Goal: Task Accomplishment & Management: Manage account settings

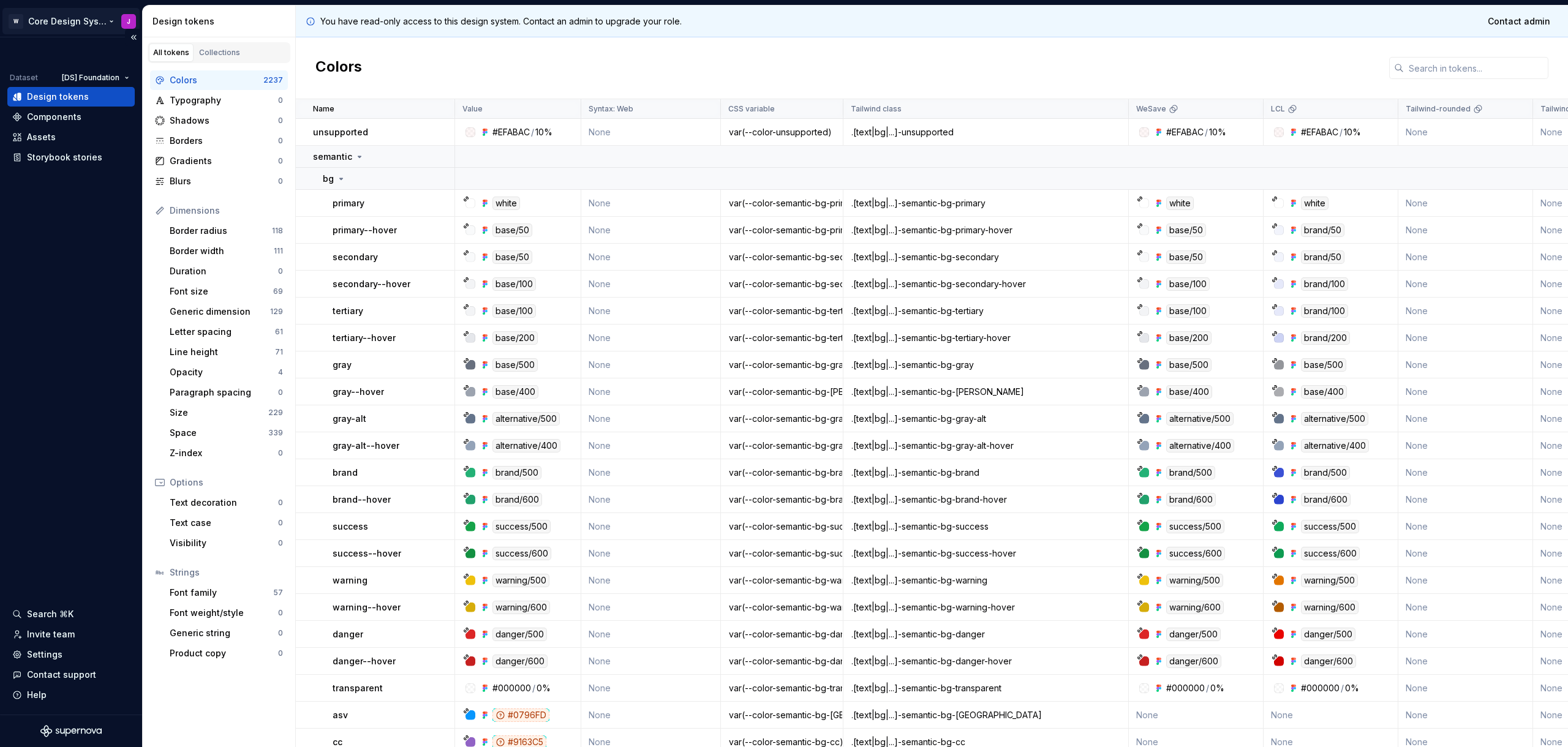
click at [97, 20] on html "W Core Design System J Dataset [DS] Foundation Design tokens Components Assets …" at bounding box center [784, 374] width 1568 height 747
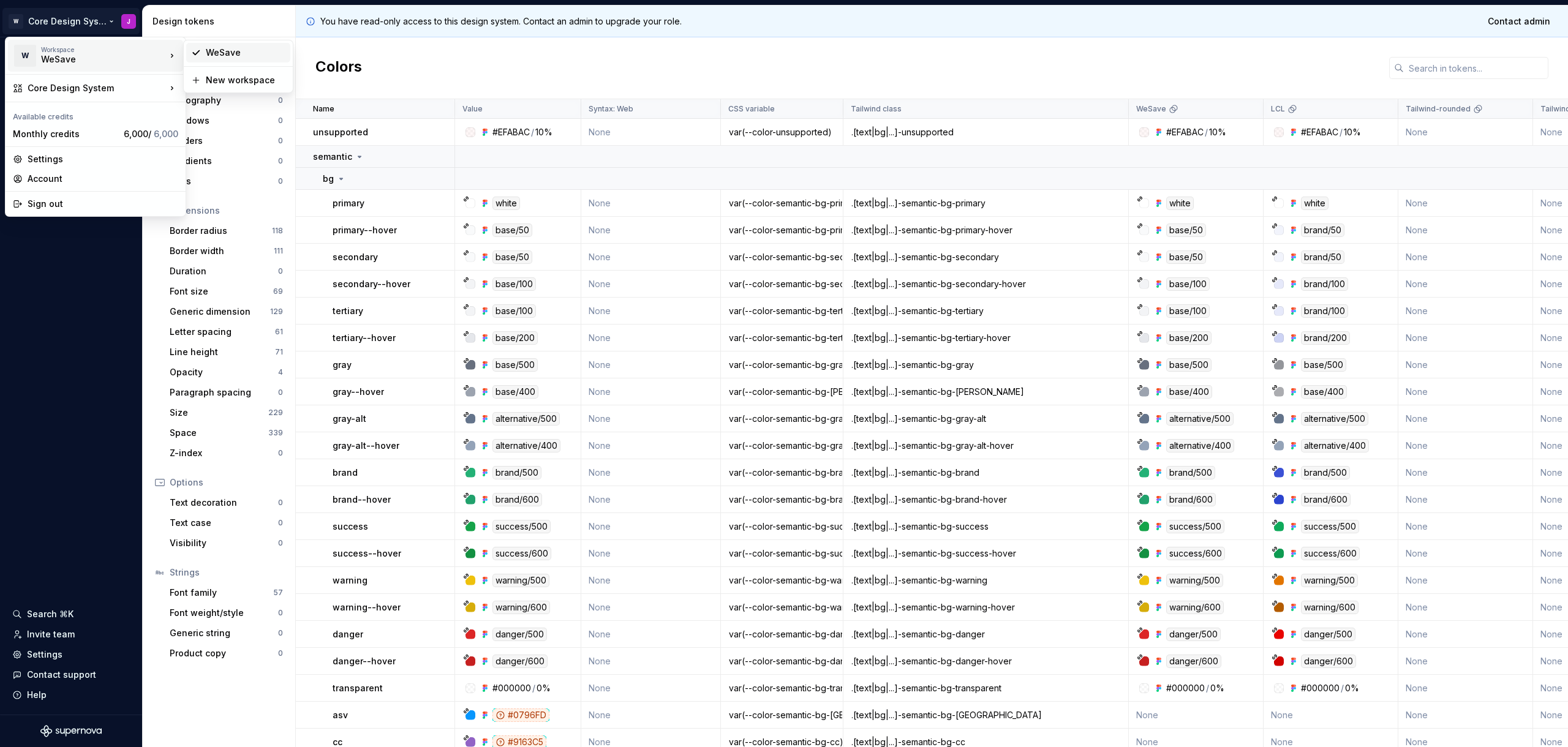
click at [234, 57] on div "WeSave" at bounding box center [245, 52] width 79 height 12
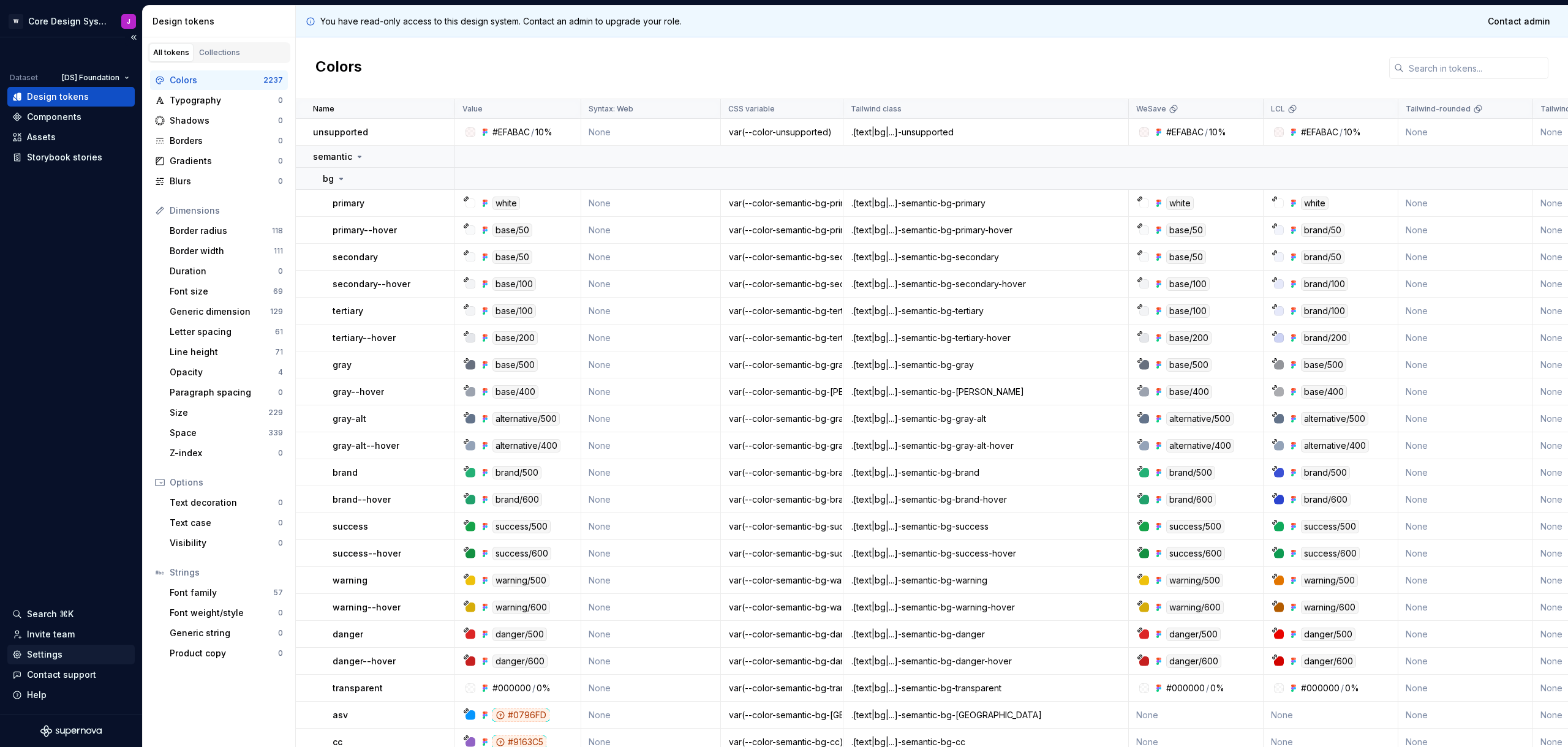
click at [43, 654] on div "Settings" at bounding box center [45, 655] width 35 height 12
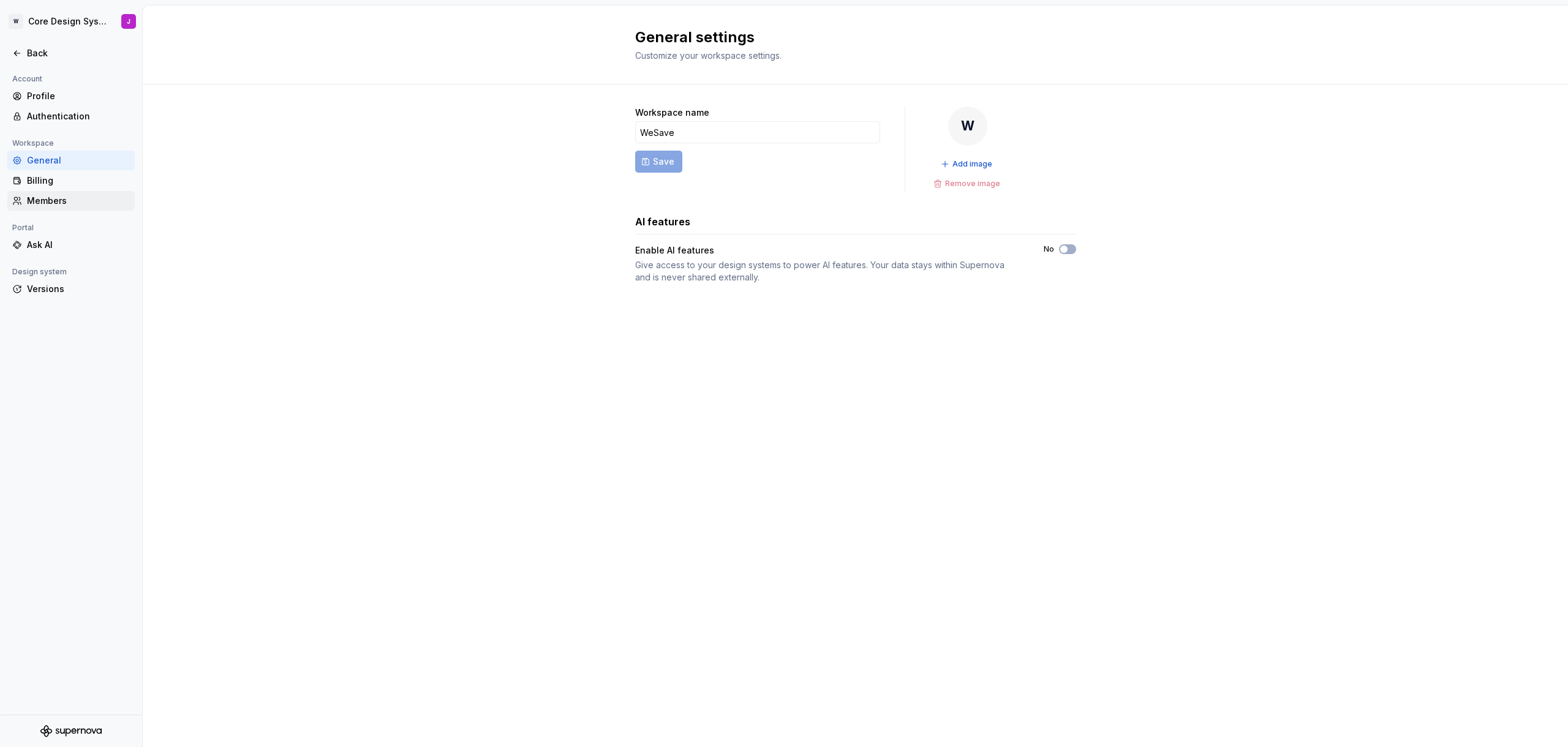
click at [40, 202] on div "Members" at bounding box center [79, 201] width 103 height 12
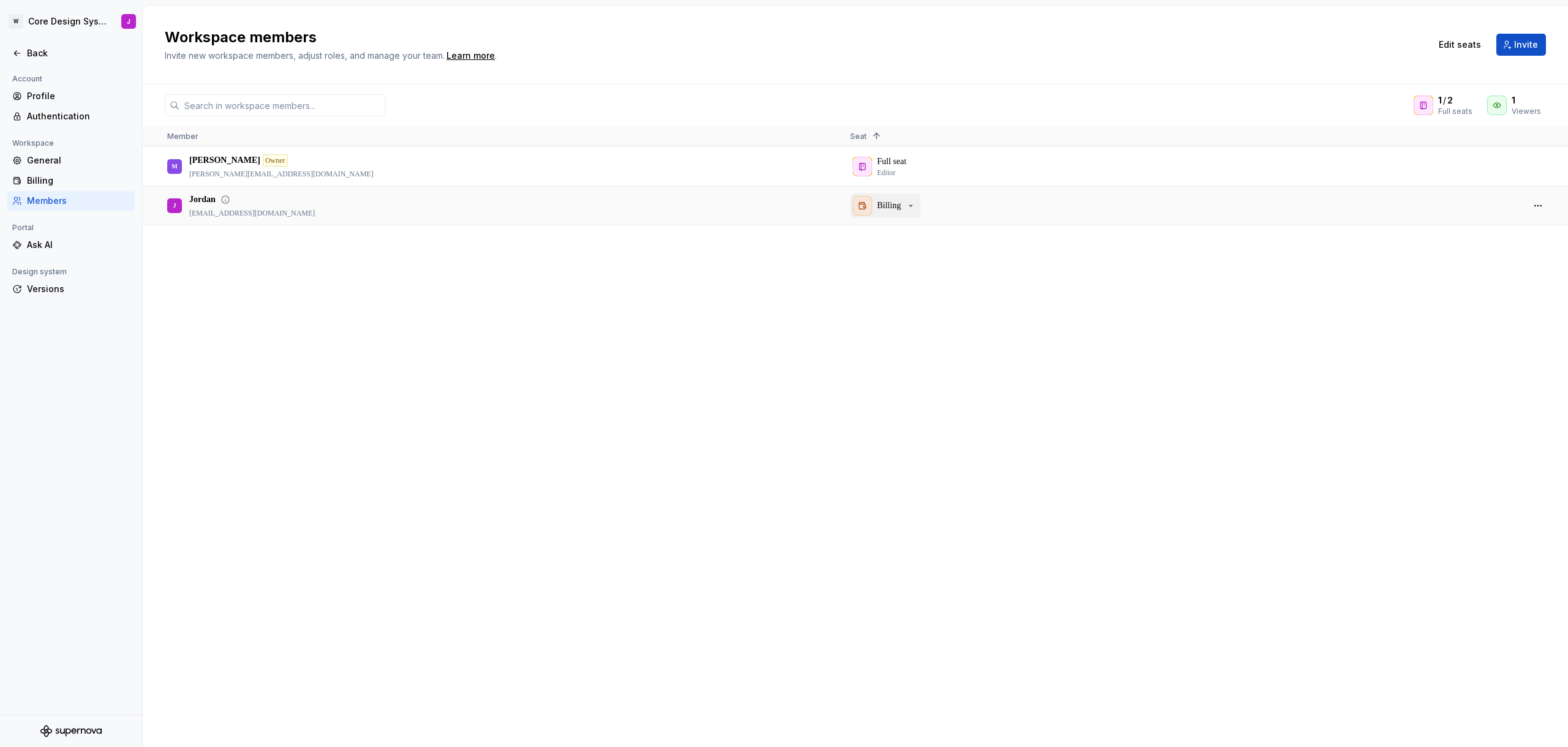
click at [906, 205] on icon "button" at bounding box center [911, 206] width 10 height 10
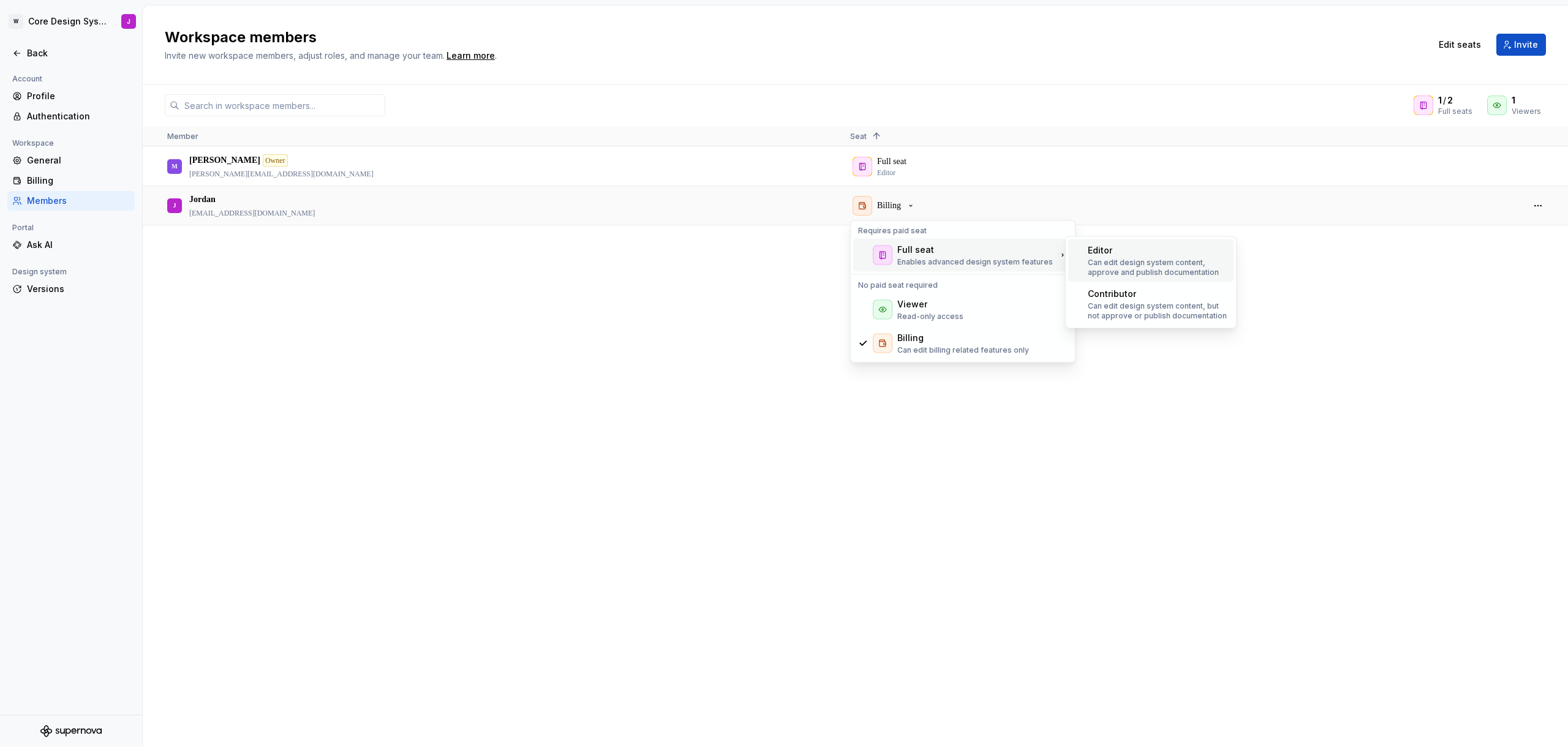
click at [1137, 263] on p "Can edit design system content, approve and publish documentation" at bounding box center [1158, 267] width 141 height 19
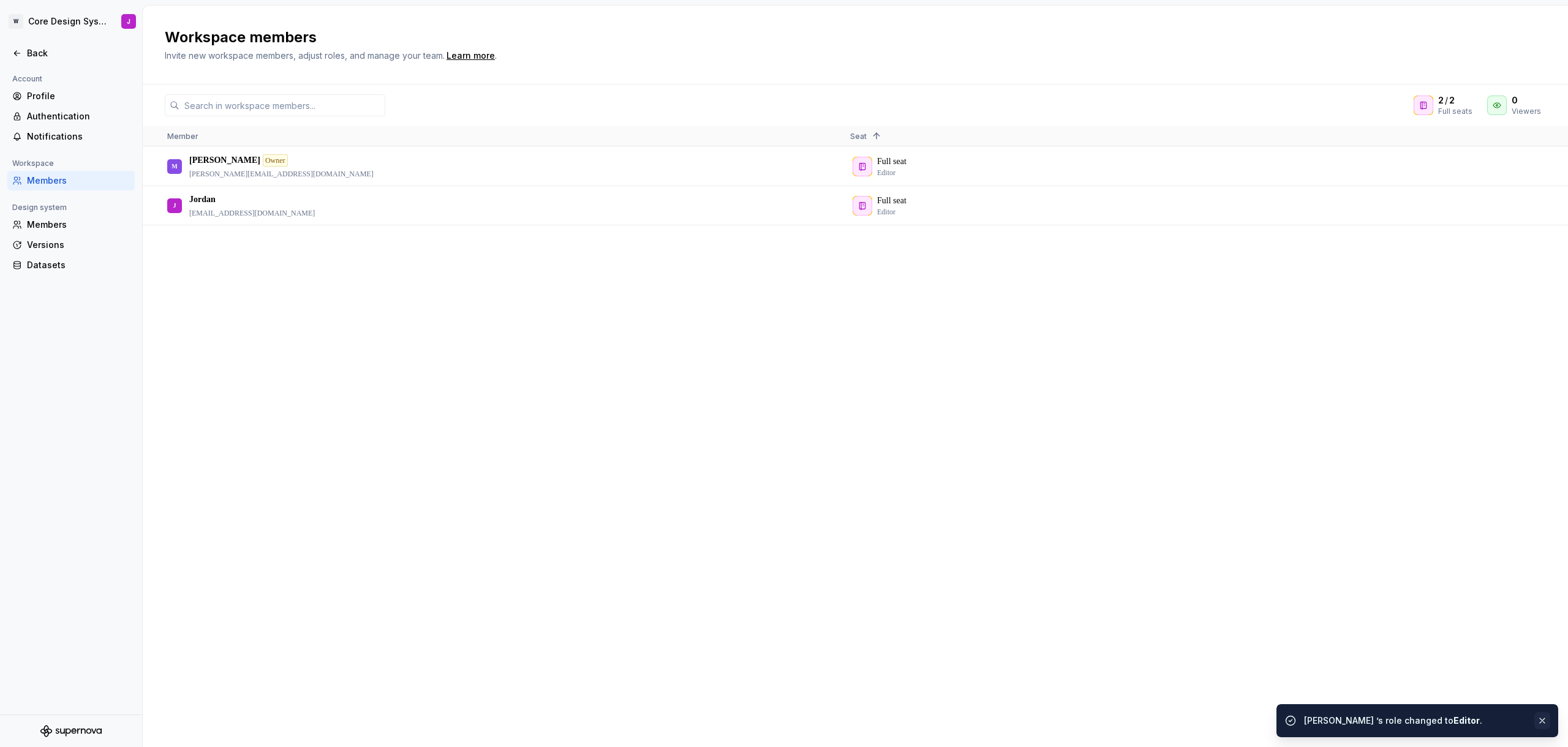
click at [1544, 720] on button "button" at bounding box center [1542, 720] width 16 height 17
click at [22, 51] on icon at bounding box center [17, 53] width 10 height 10
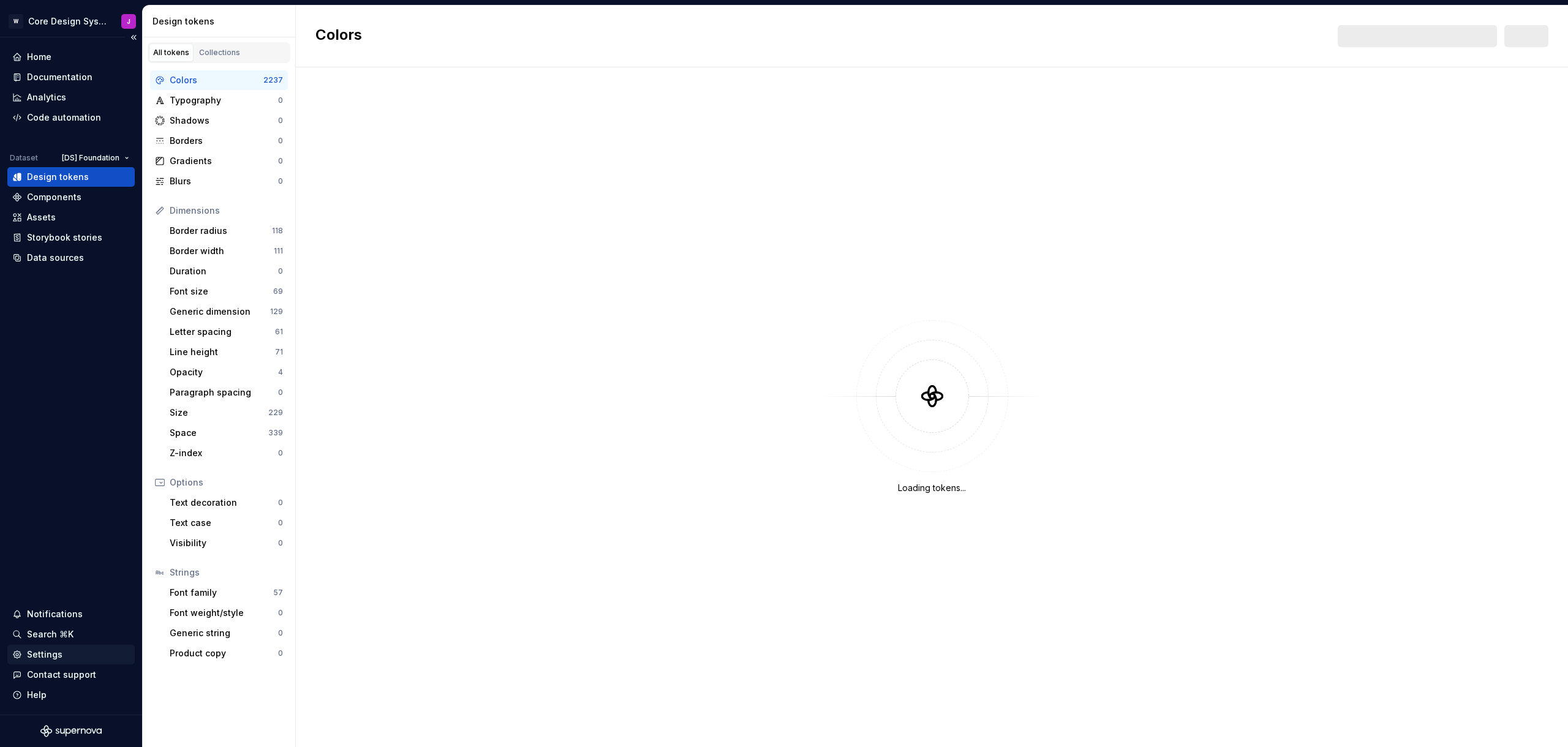
click at [69, 658] on div "Settings" at bounding box center [71, 655] width 118 height 12
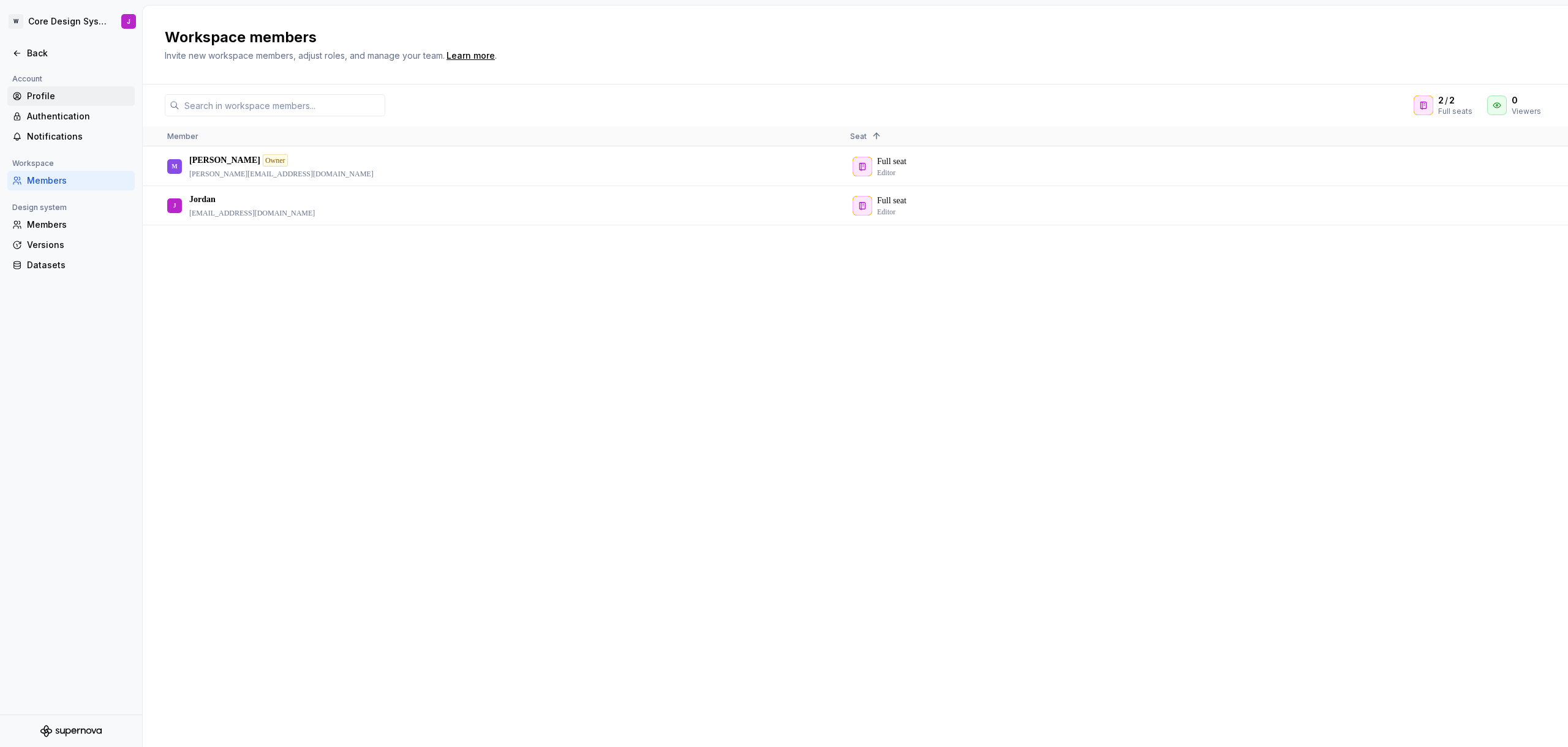
click at [47, 98] on div "Profile" at bounding box center [79, 96] width 103 height 12
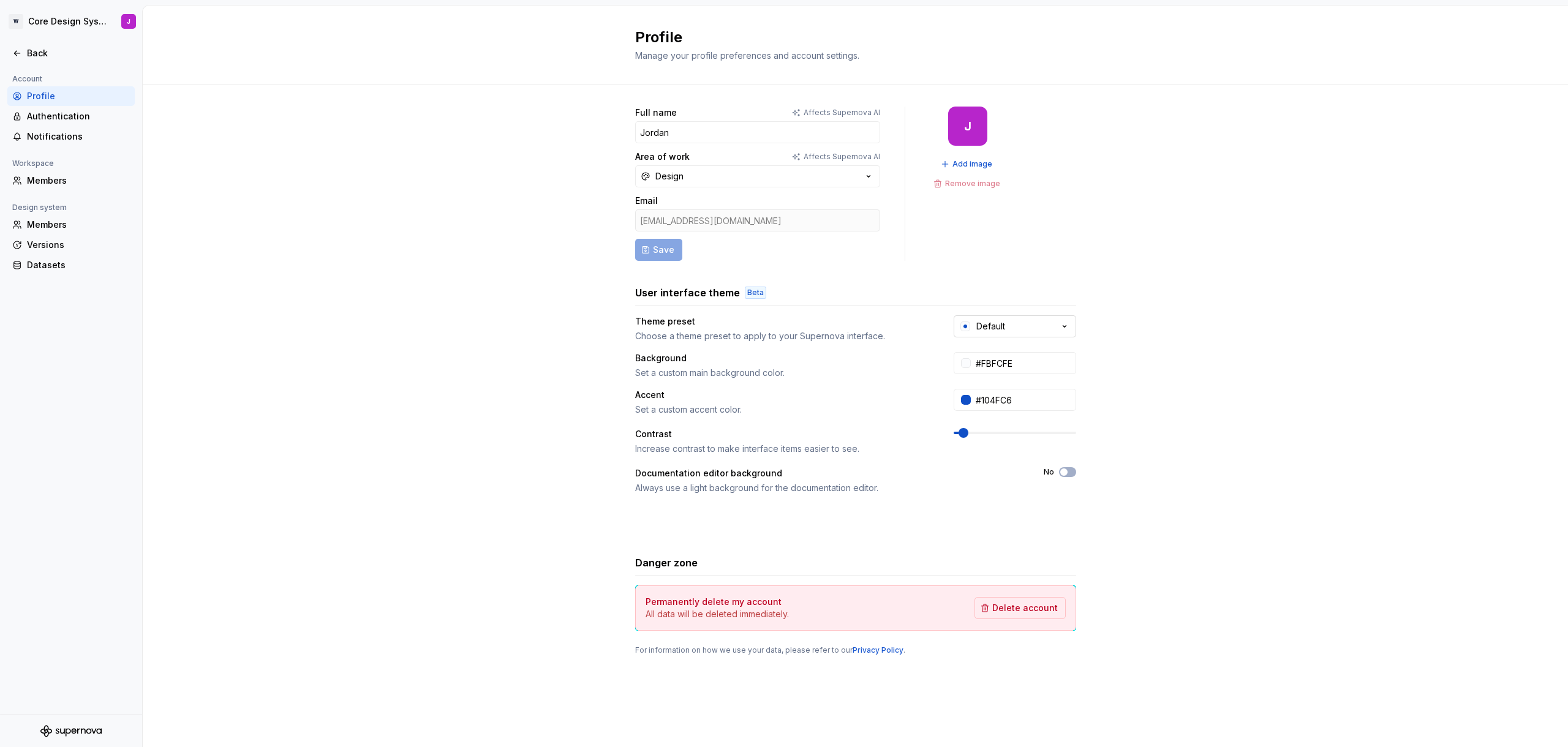
click at [988, 323] on div "Default" at bounding box center [990, 327] width 29 height 12
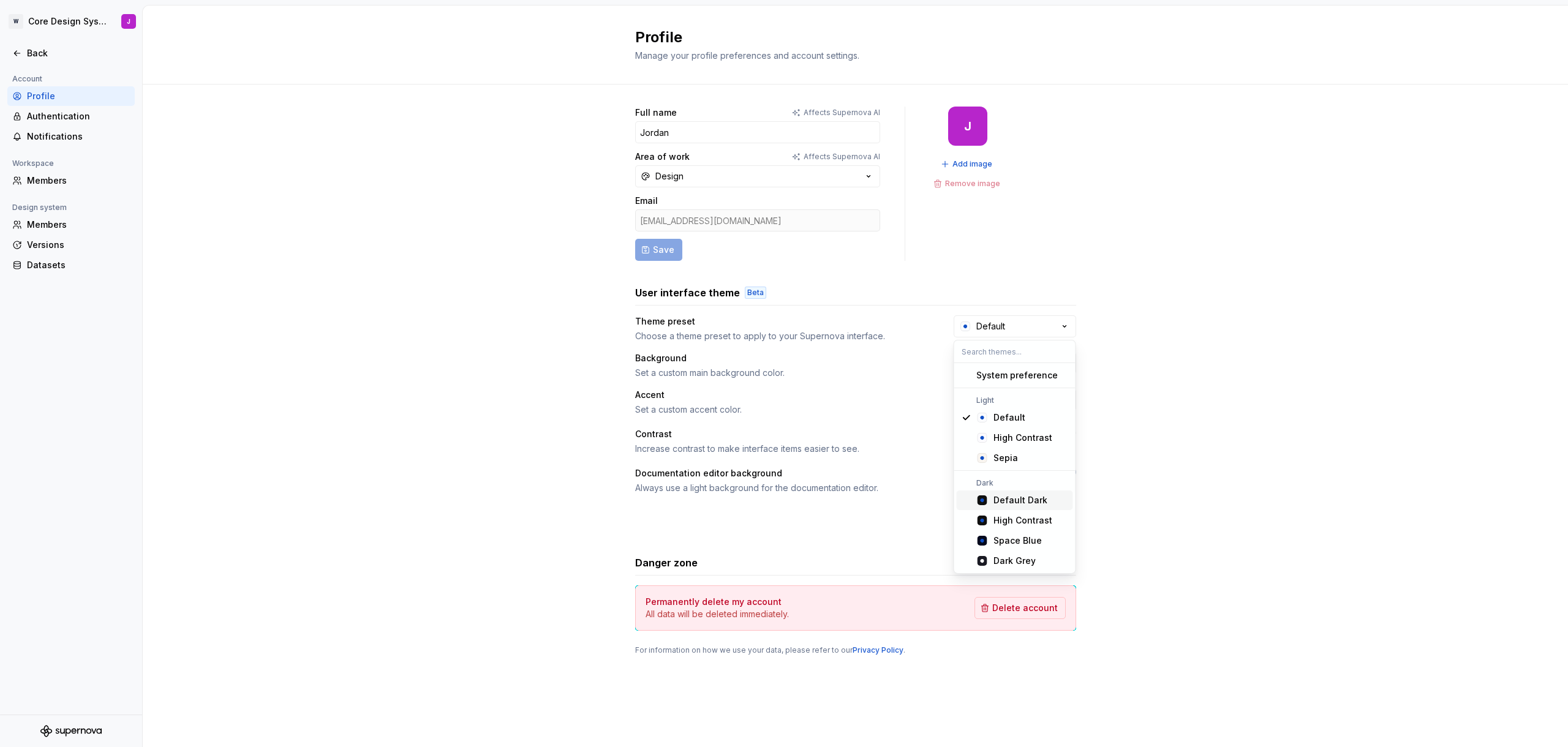
click at [1026, 503] on div "Default Dark" at bounding box center [1020, 500] width 54 height 12
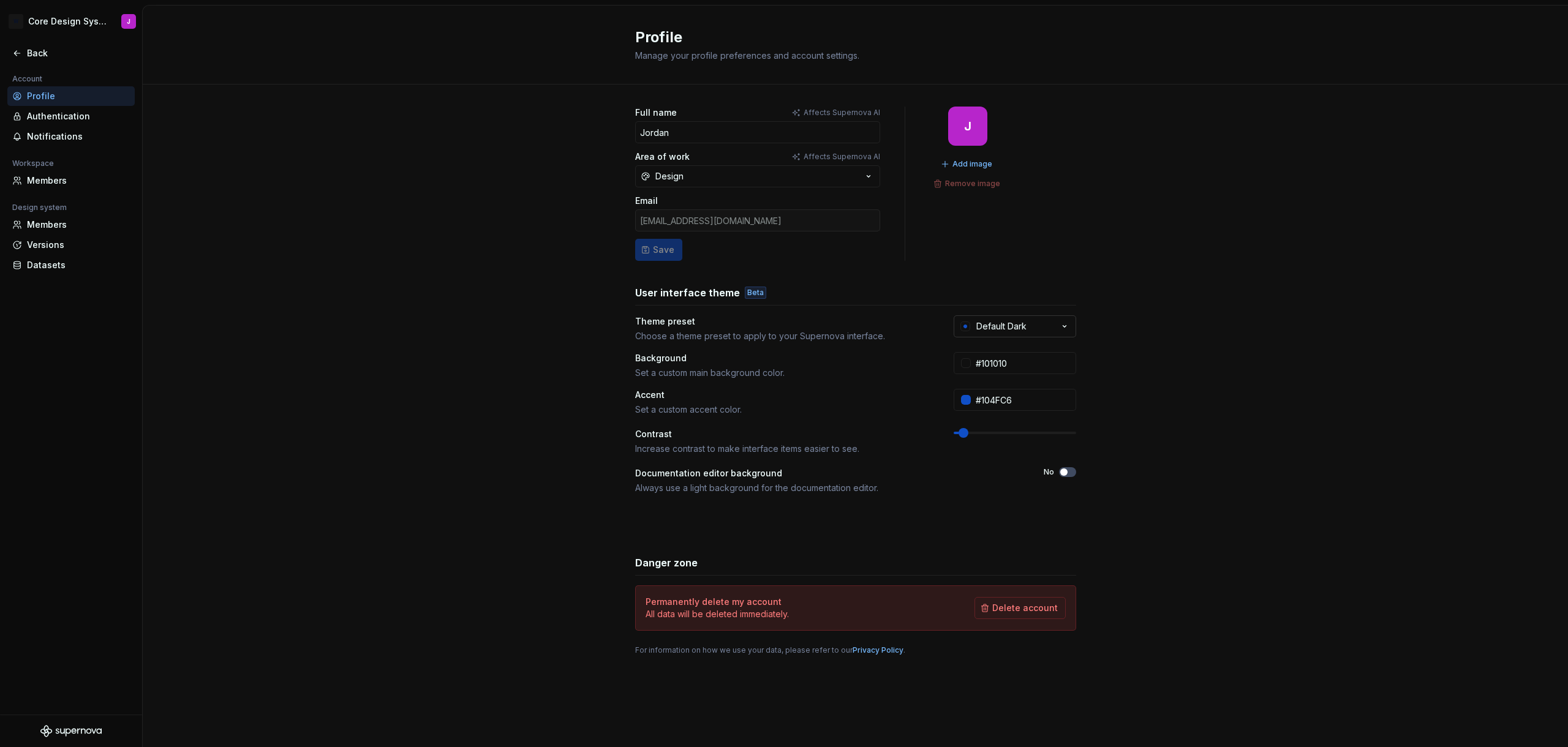
click at [1008, 326] on div "Default Dark" at bounding box center [1001, 327] width 50 height 12
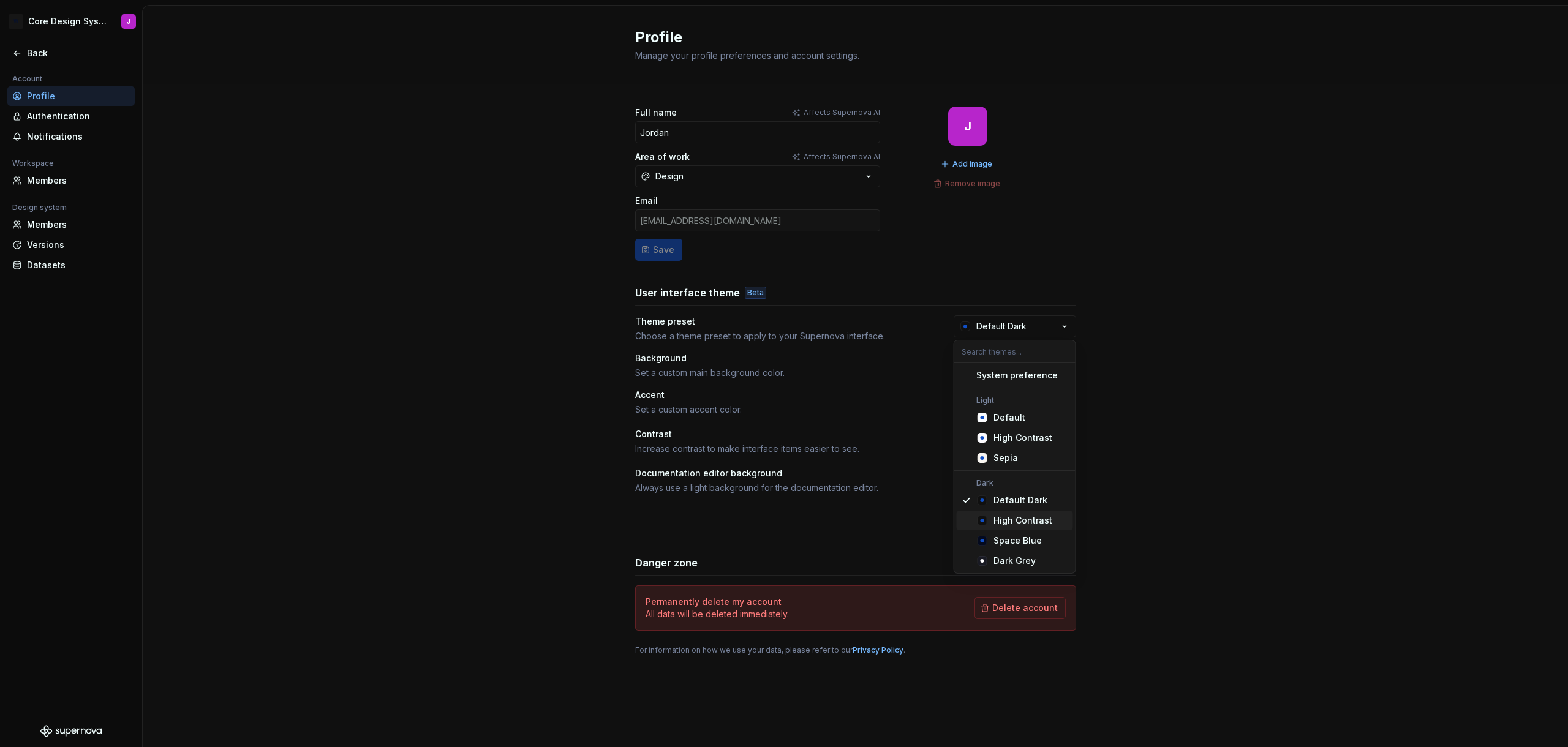
click at [1016, 524] on div "High Contrast" at bounding box center [1022, 521] width 59 height 12
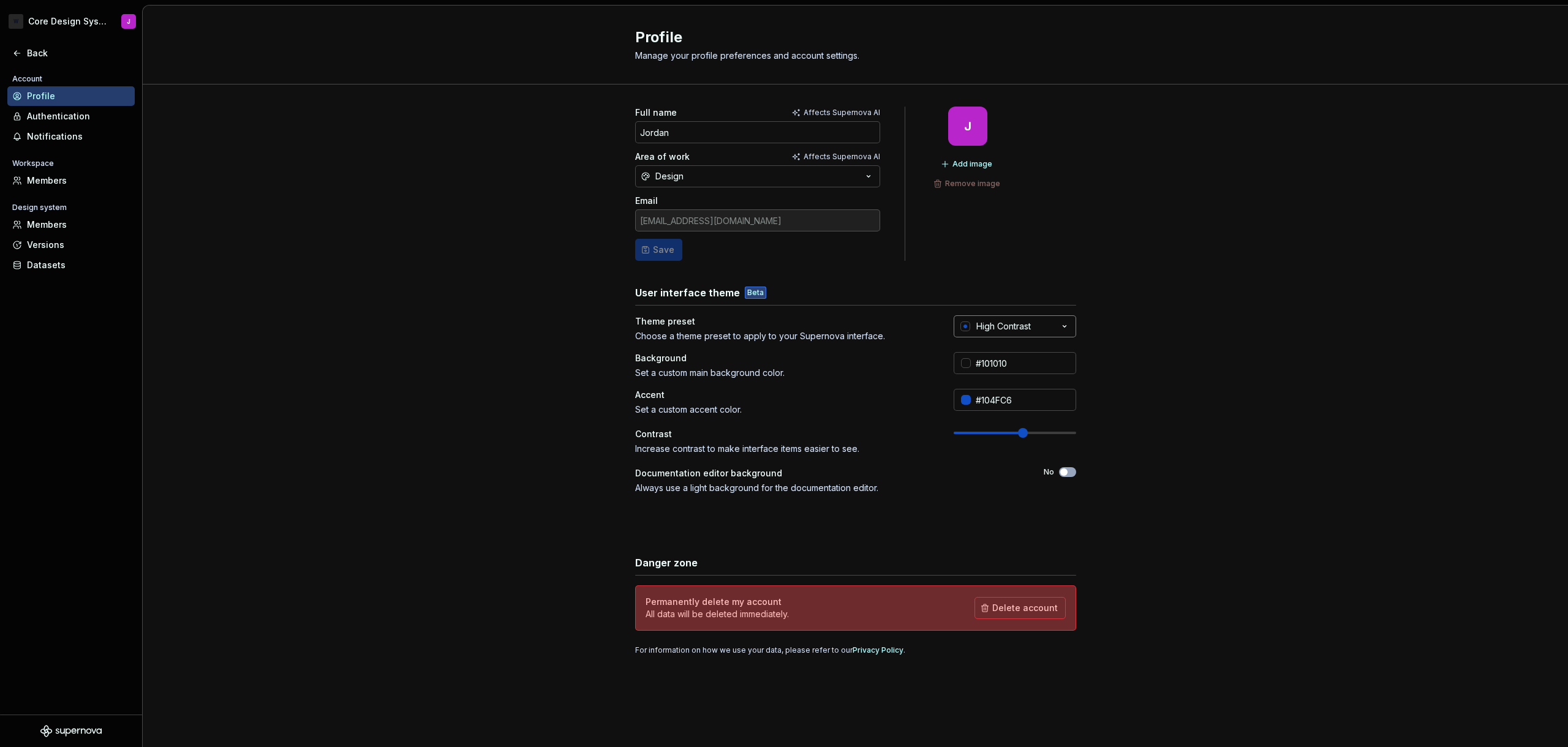
click at [1002, 324] on div "High Contrast" at bounding box center [1003, 327] width 55 height 12
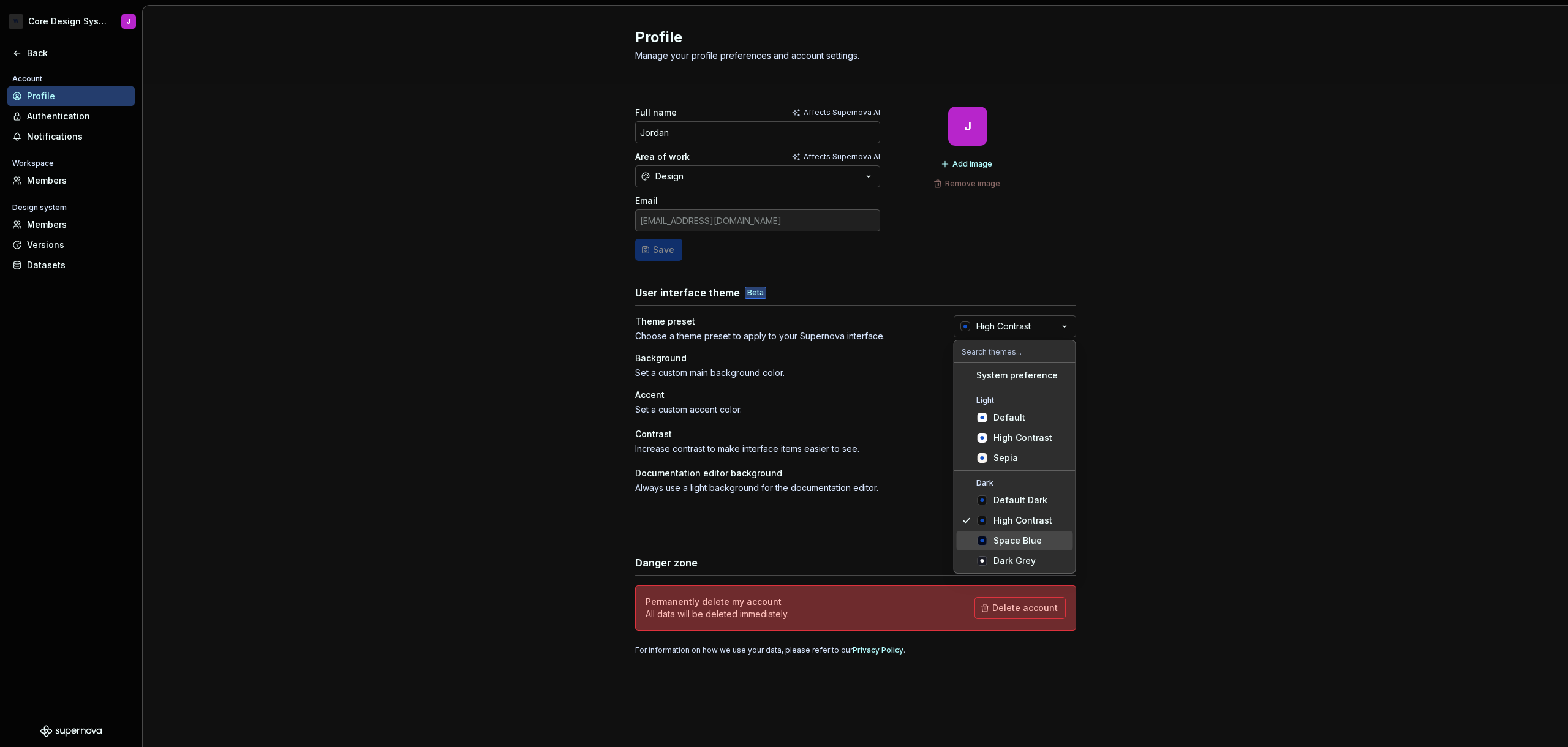
click at [1013, 534] on div "Space Blue" at bounding box center [1017, 541] width 49 height 12
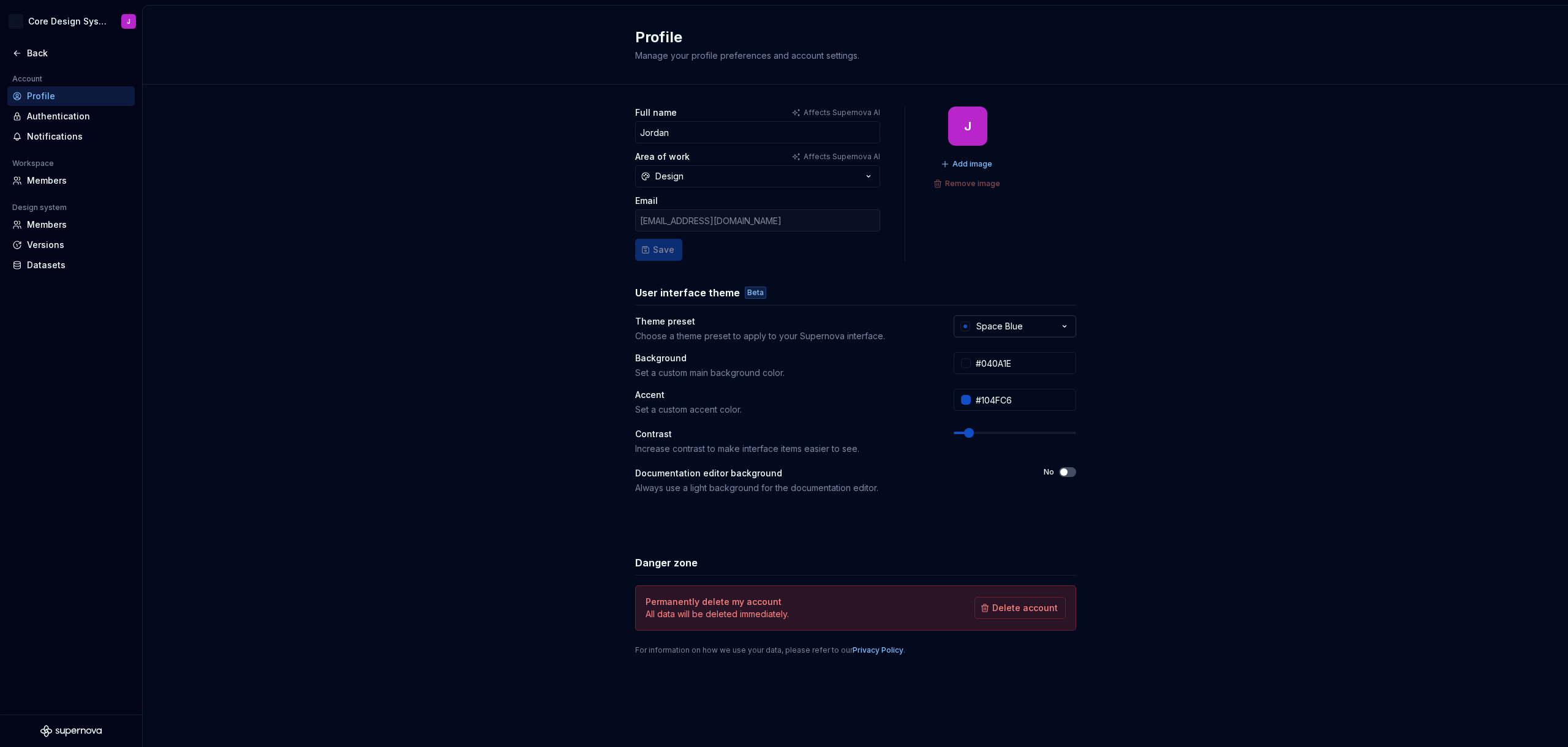
click at [1004, 324] on div "Space Blue" at bounding box center [999, 327] width 46 height 12
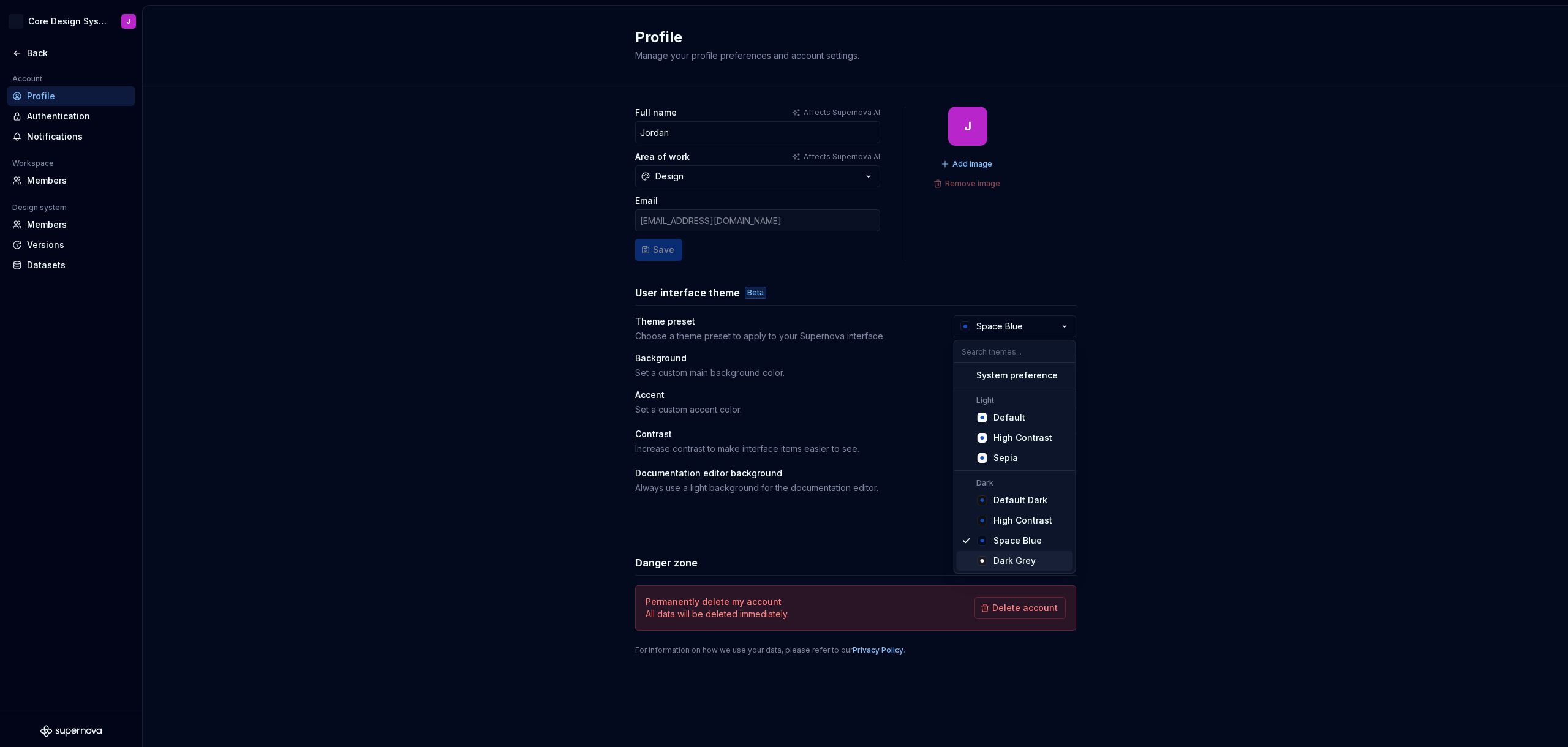
click at [1028, 561] on div "Dark Grey" at bounding box center [1014, 561] width 42 height 12
type input "#191A23"
type input "#FFFFFF"
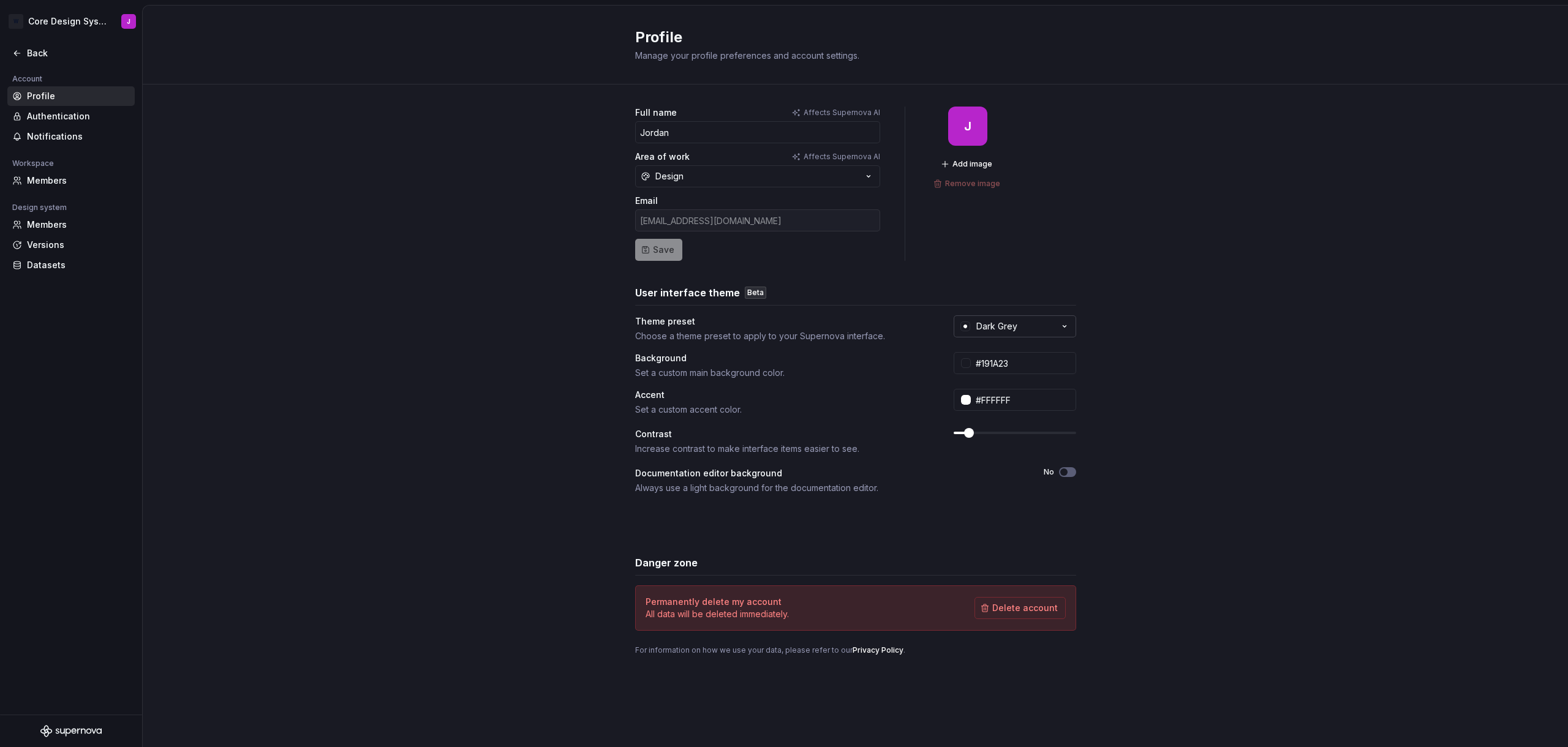
click at [1022, 323] on button "Dark Grey" at bounding box center [1015, 326] width 123 height 22
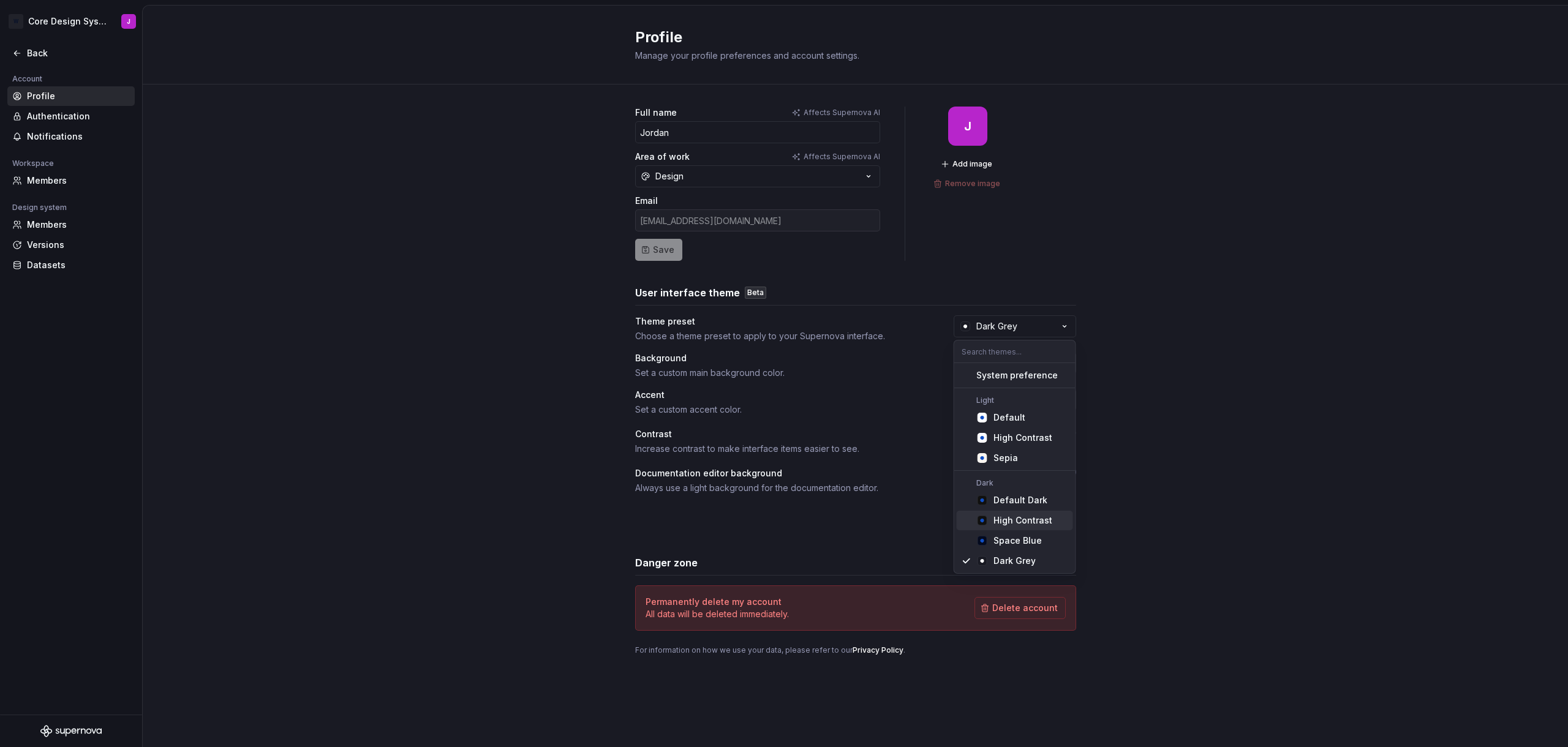
click at [1016, 521] on div "High Contrast" at bounding box center [1022, 521] width 59 height 12
type input "#101010"
type input "#104FC6"
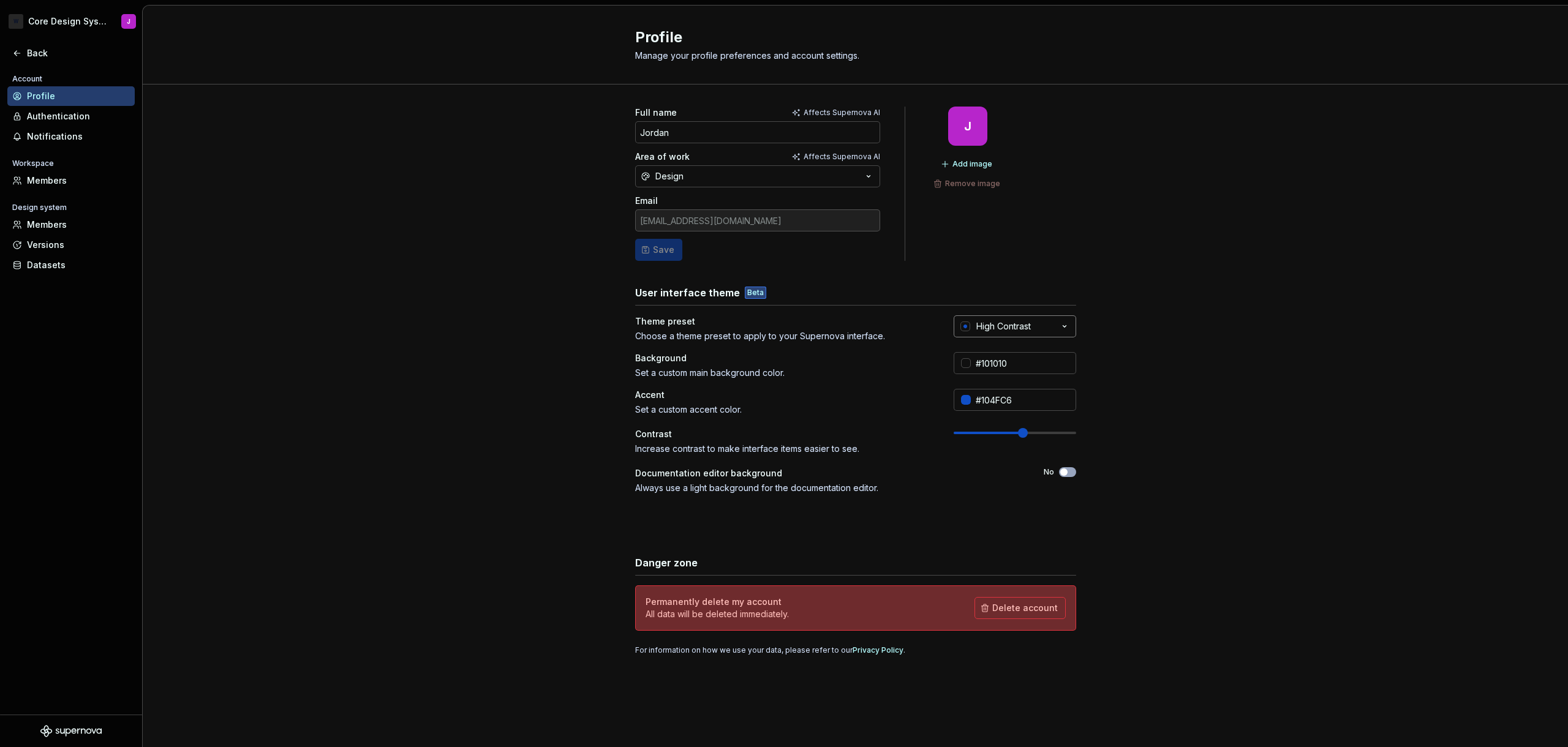
click at [1023, 327] on div "High Contrast" at bounding box center [1003, 327] width 55 height 12
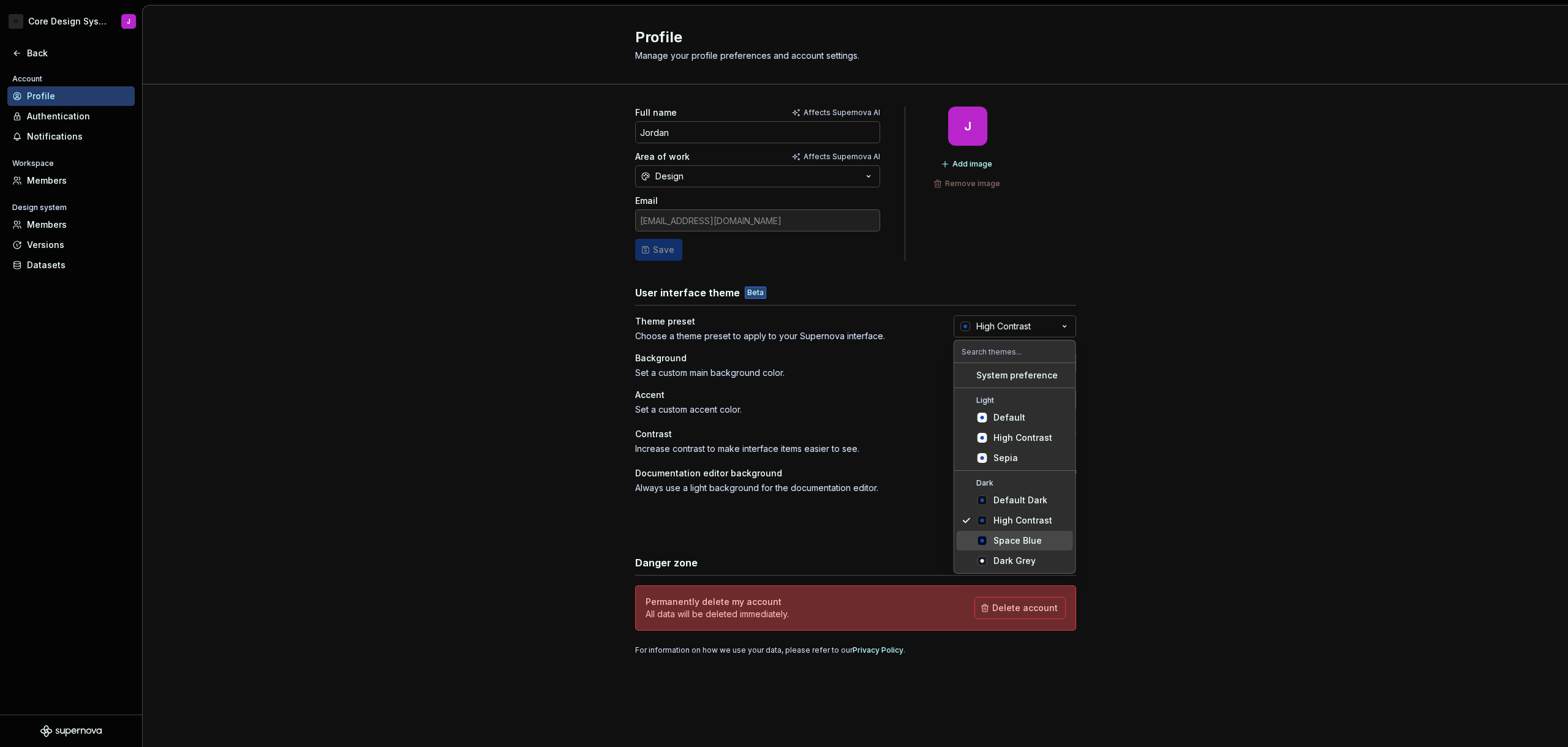
click at [1024, 544] on div "Space Blue" at bounding box center [1017, 541] width 49 height 12
type input "#040A1E"
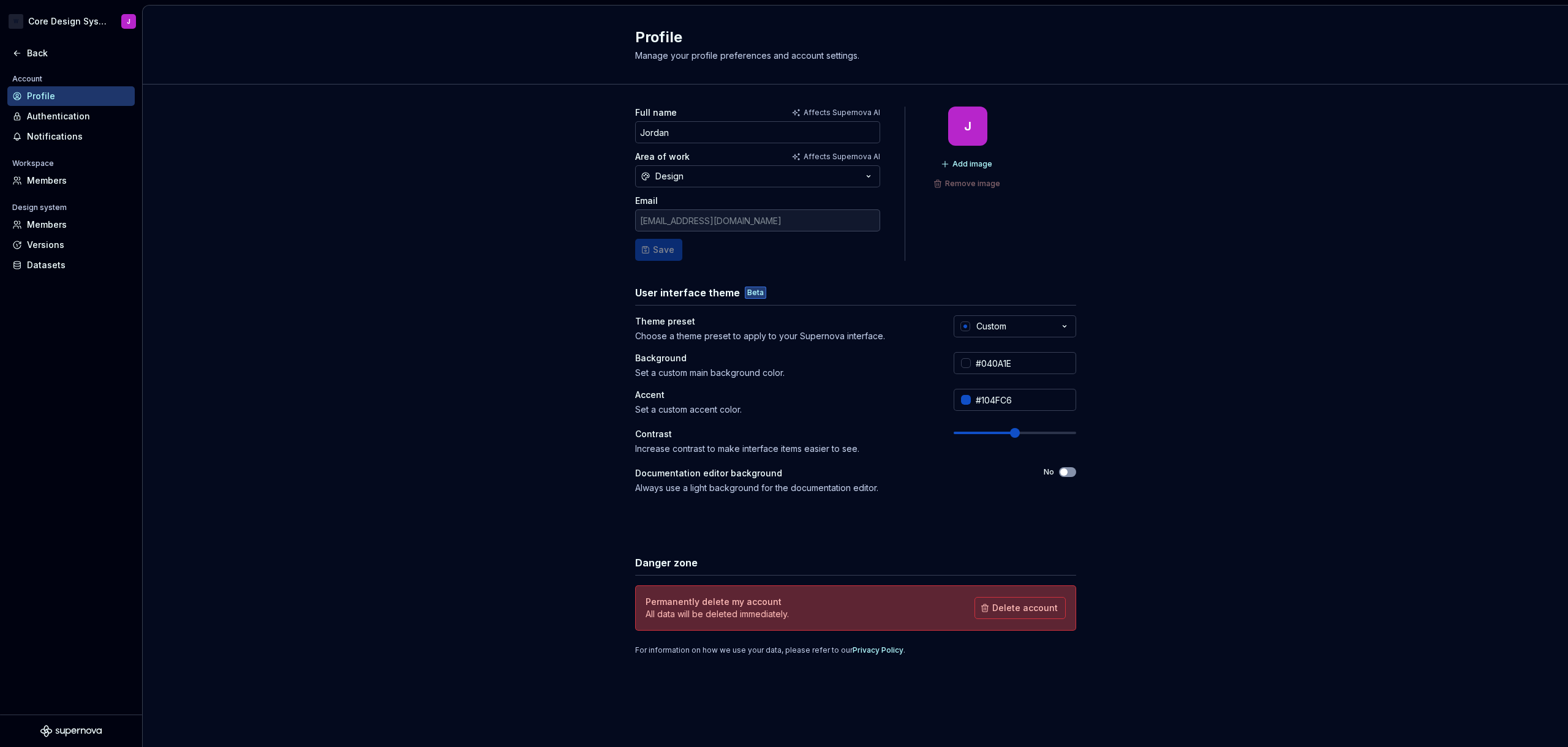
click at [1015, 431] on span at bounding box center [1015, 433] width 123 height 10
click at [972, 432] on span at bounding box center [984, 432] width 61 height 2
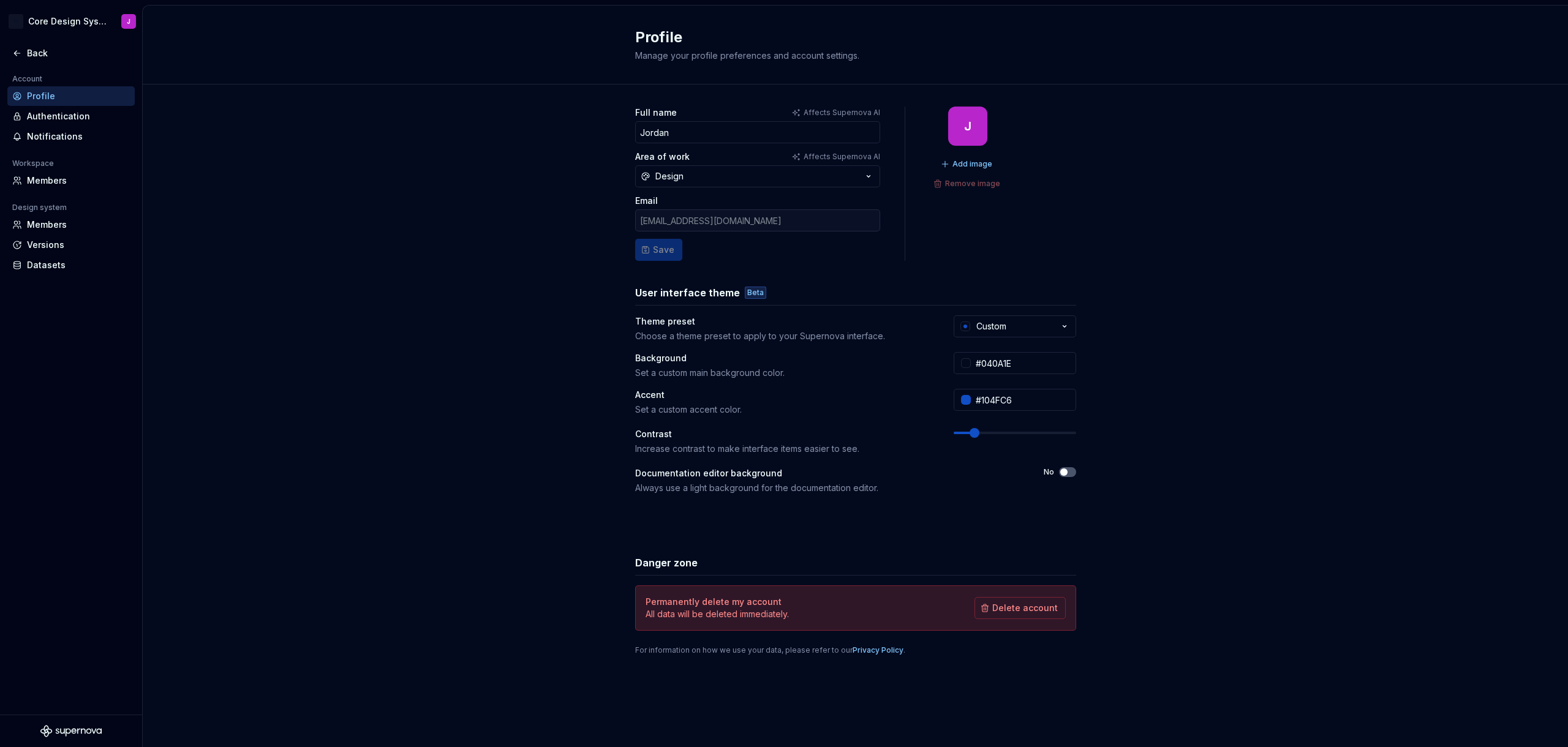
click at [970, 433] on span at bounding box center [974, 433] width 10 height 10
click at [739, 177] on button "Design" at bounding box center [757, 176] width 245 height 22
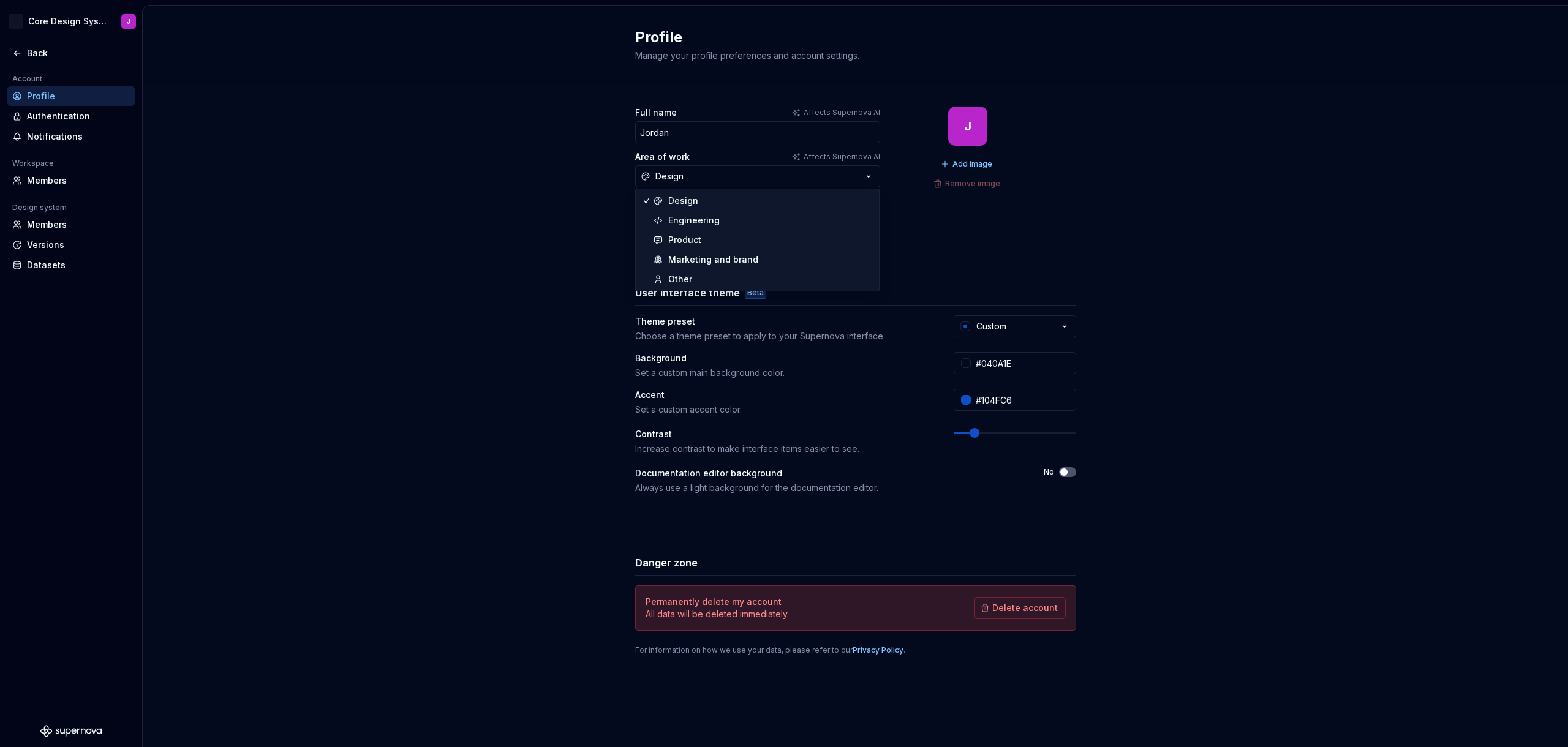
click at [548, 213] on div "Full name Affects Supernova [PERSON_NAME] Area of work Affects Supernova AI Des…" at bounding box center [855, 393] width 1425 height 617
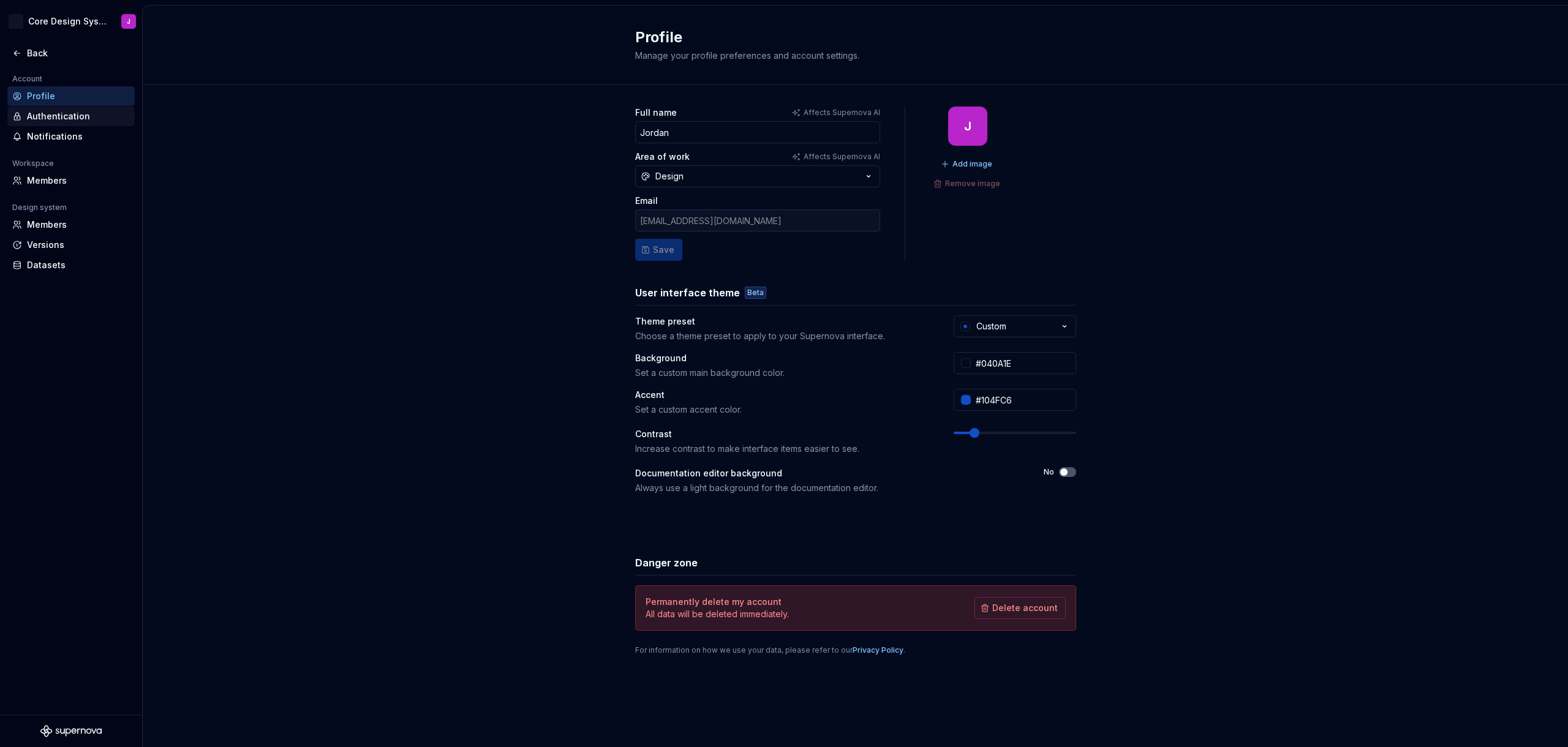
click at [81, 125] on div "Authentication" at bounding box center [71, 116] width 127 height 19
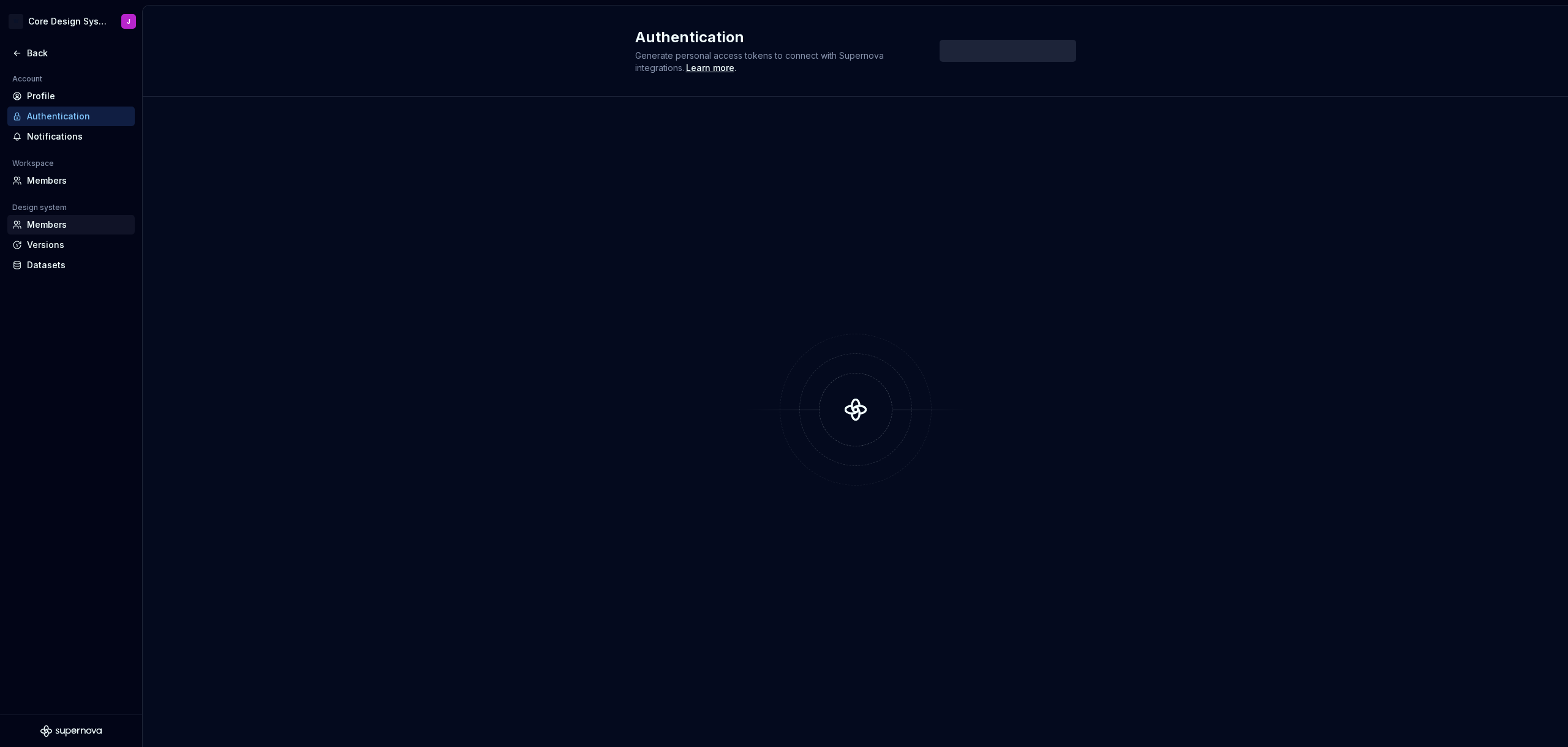
click at [69, 222] on div "Members" at bounding box center [79, 225] width 103 height 12
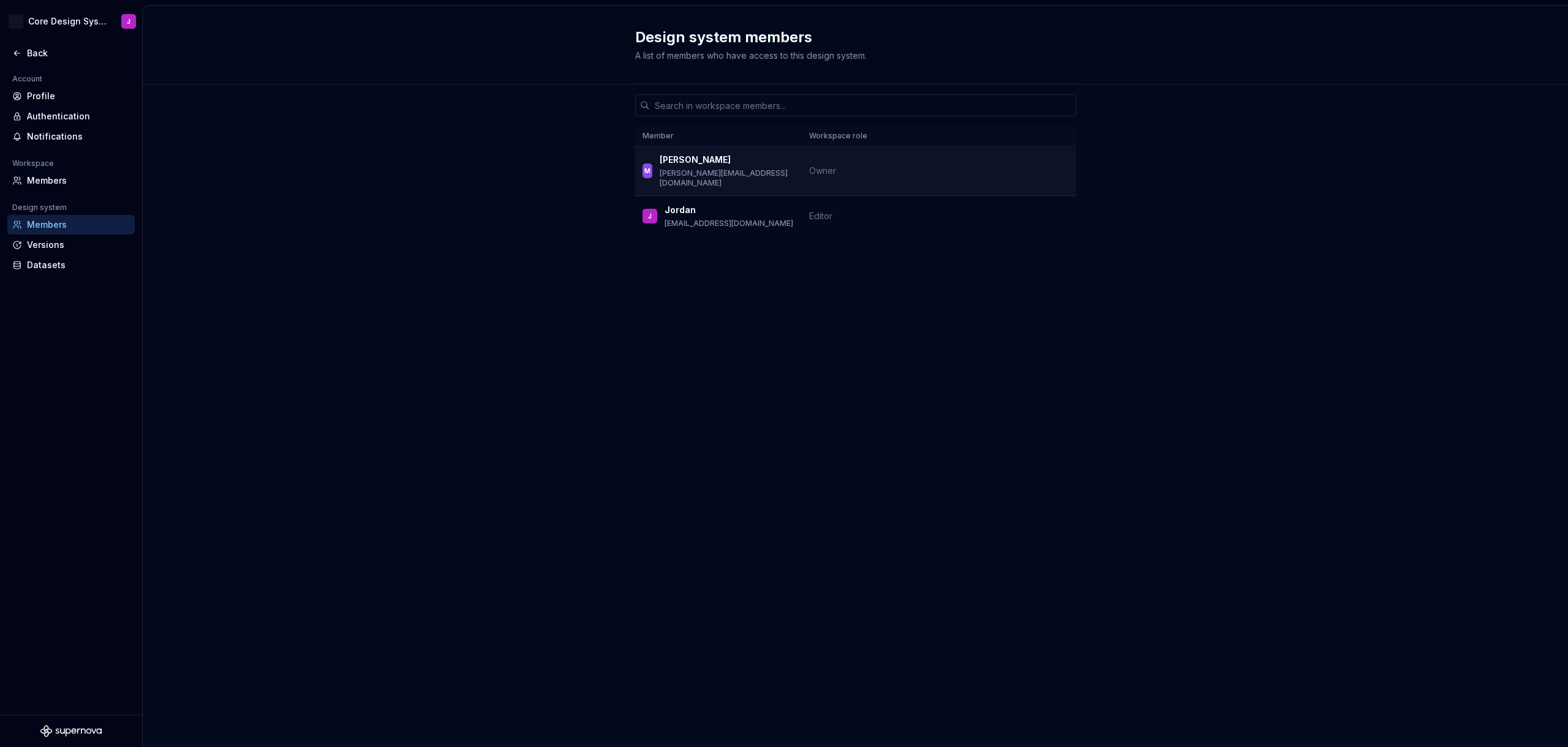
click at [872, 163] on td "Owner" at bounding box center [842, 171] width 82 height 49
click at [49, 240] on div "Versions" at bounding box center [79, 245] width 103 height 12
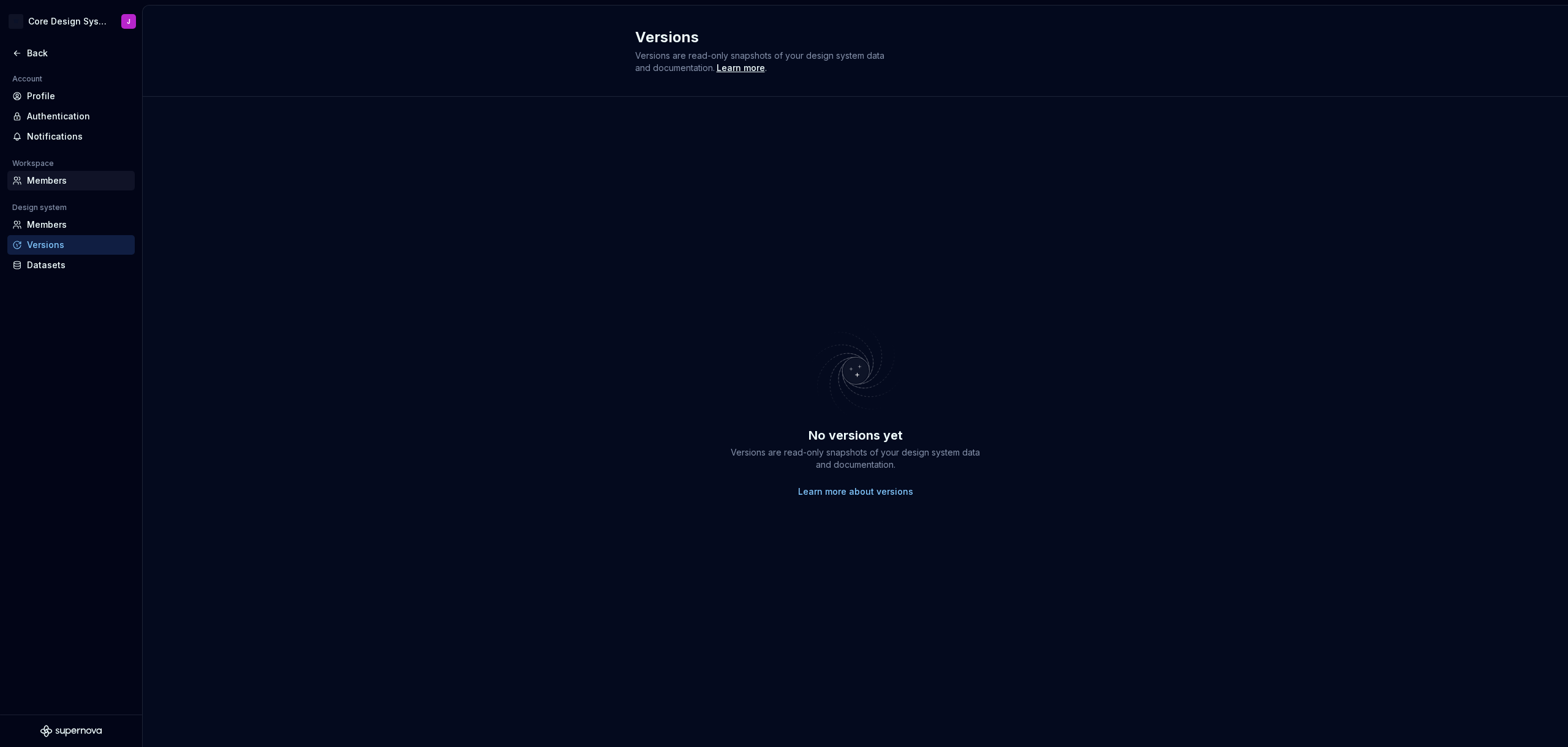
click at [64, 186] on div "Members" at bounding box center [71, 180] width 127 height 19
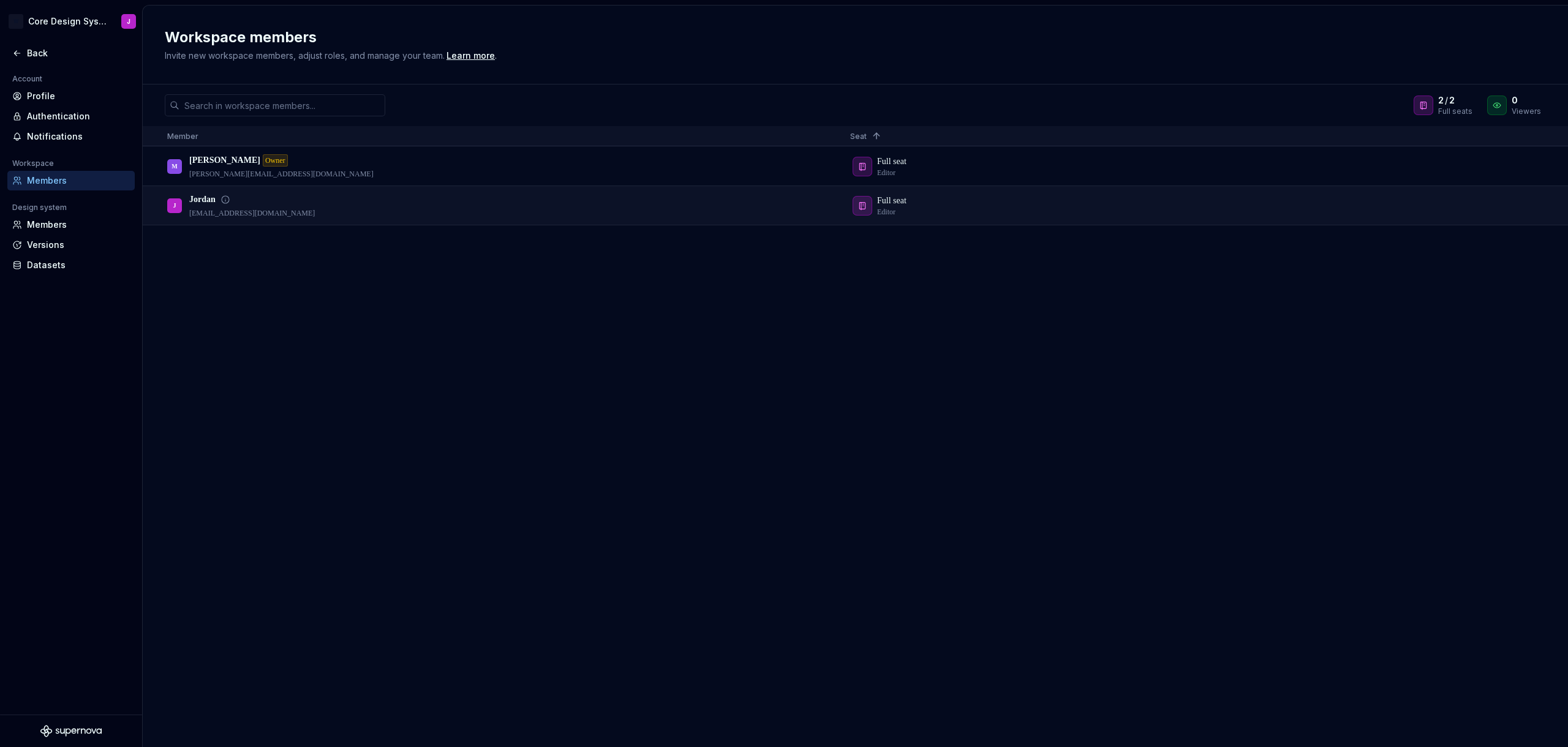
drag, startPoint x: 1491, startPoint y: 203, endPoint x: 1482, endPoint y: 204, distance: 9.1
click at [1491, 203] on div "Full seat Editor" at bounding box center [1181, 205] width 663 height 37
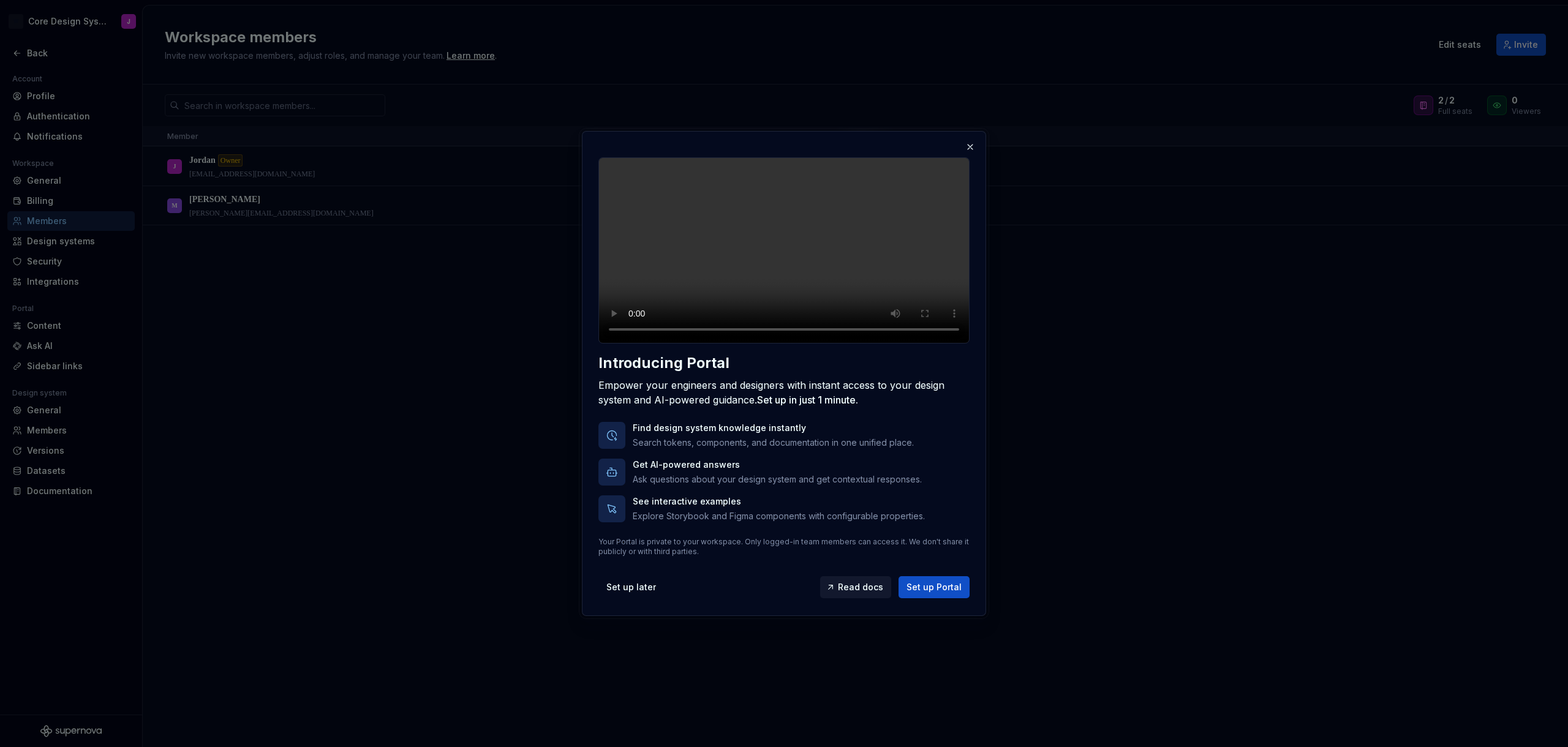
click at [973, 139] on button "button" at bounding box center [970, 147] width 17 height 17
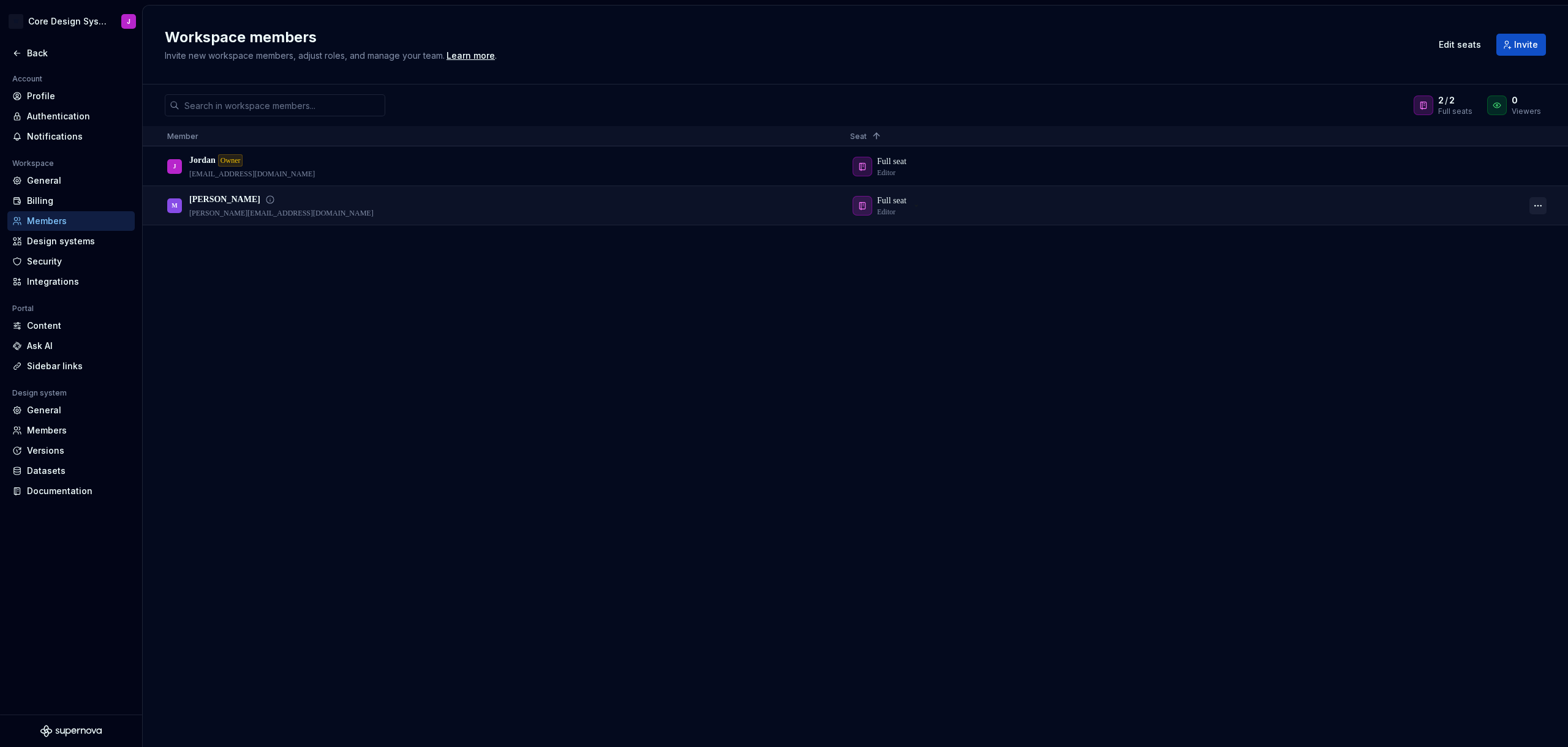
click at [1545, 205] on button "button" at bounding box center [1538, 206] width 17 height 17
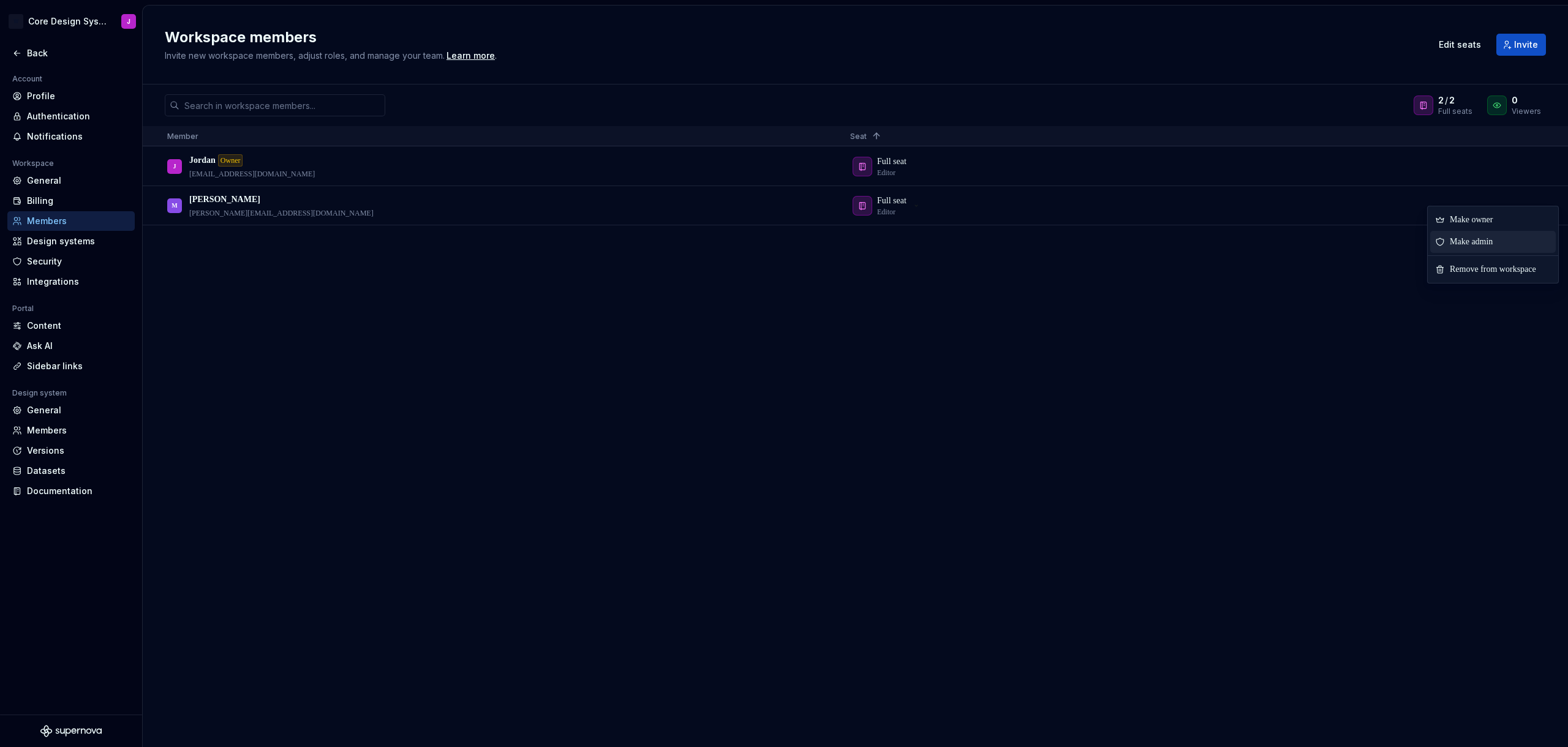
click at [1482, 244] on span "Make admin" at bounding box center [1473, 242] width 58 height 22
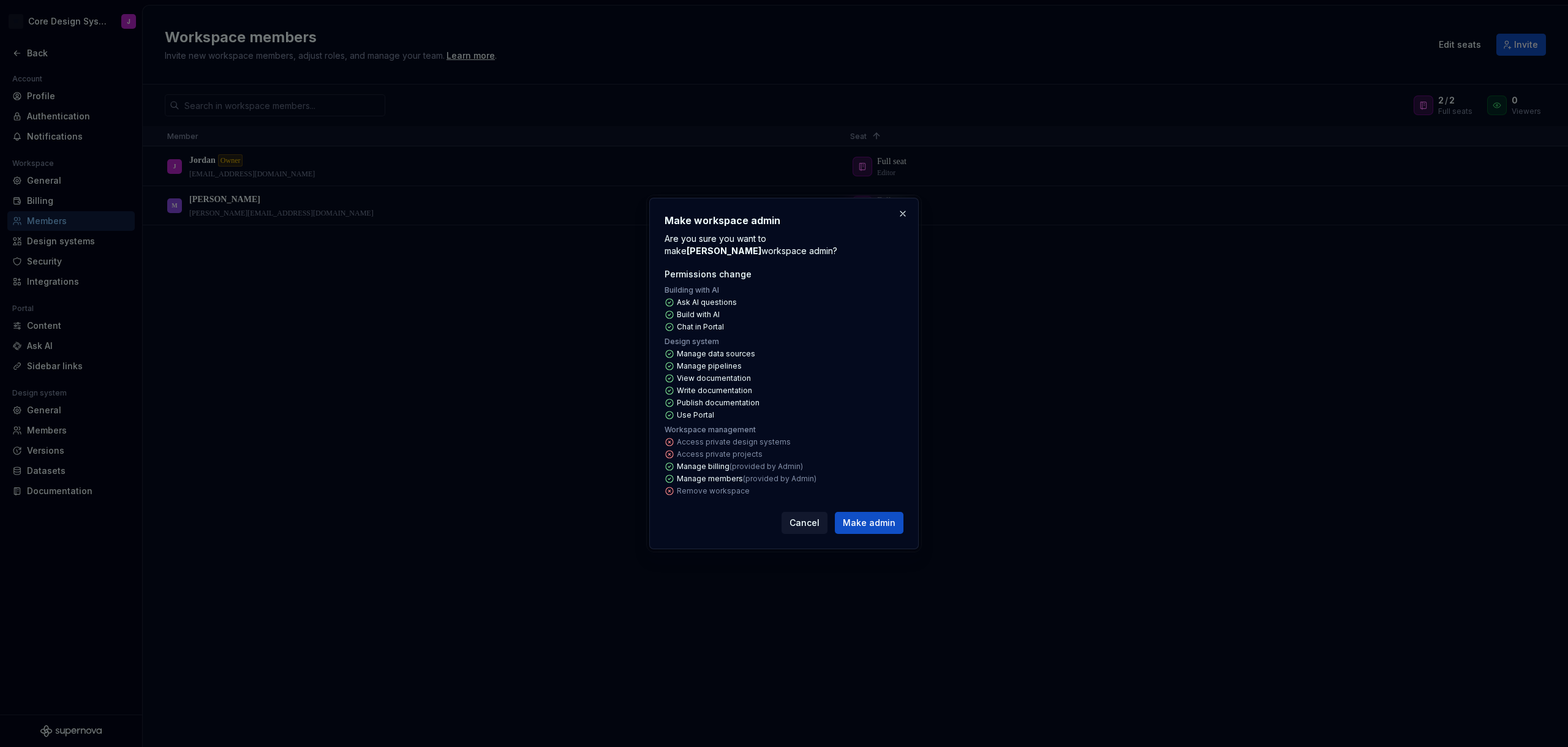
click at [891, 517] on span "Make admin" at bounding box center [869, 523] width 52 height 12
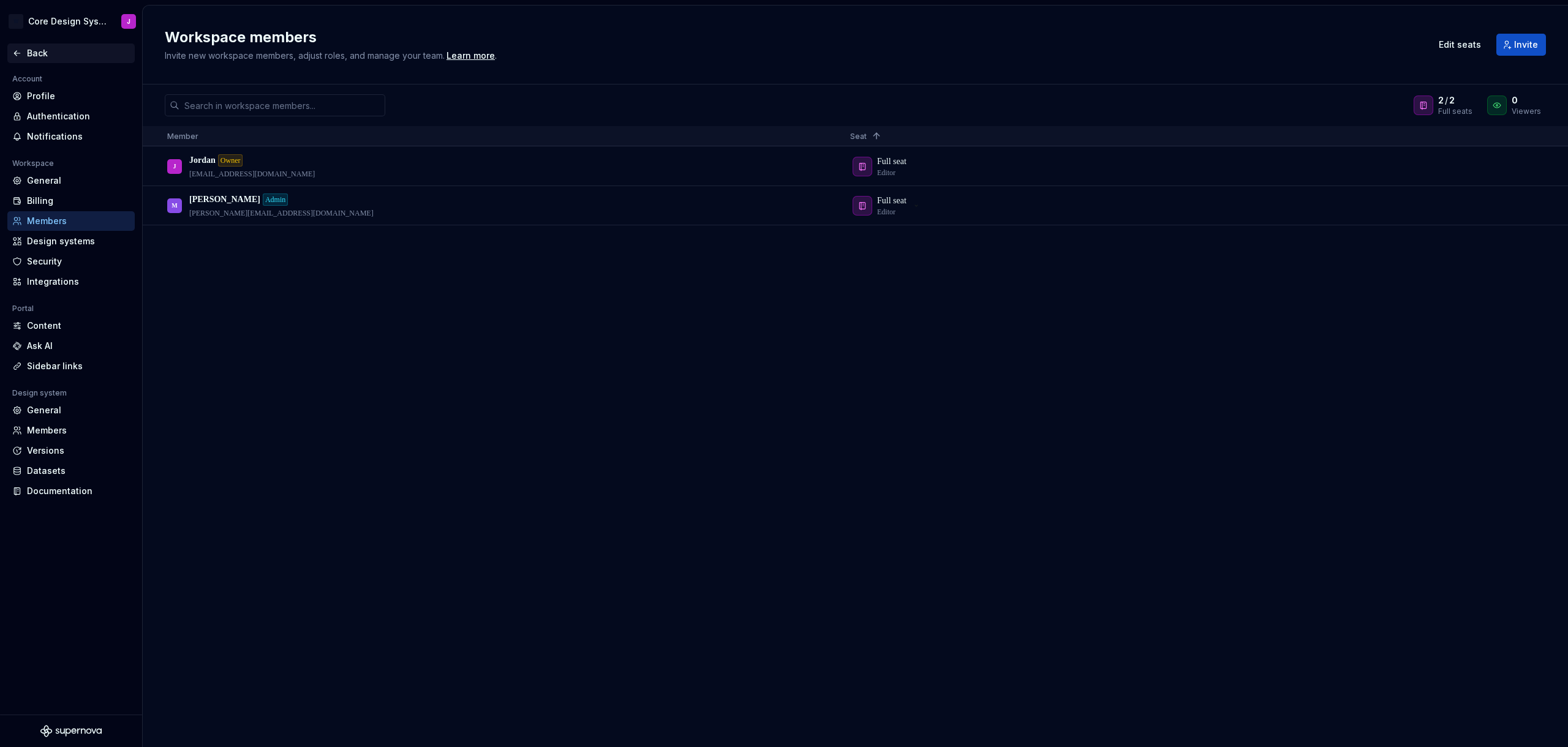
click at [35, 52] on div "Back" at bounding box center [79, 53] width 103 height 12
